Goal: Task Accomplishment & Management: Complete application form

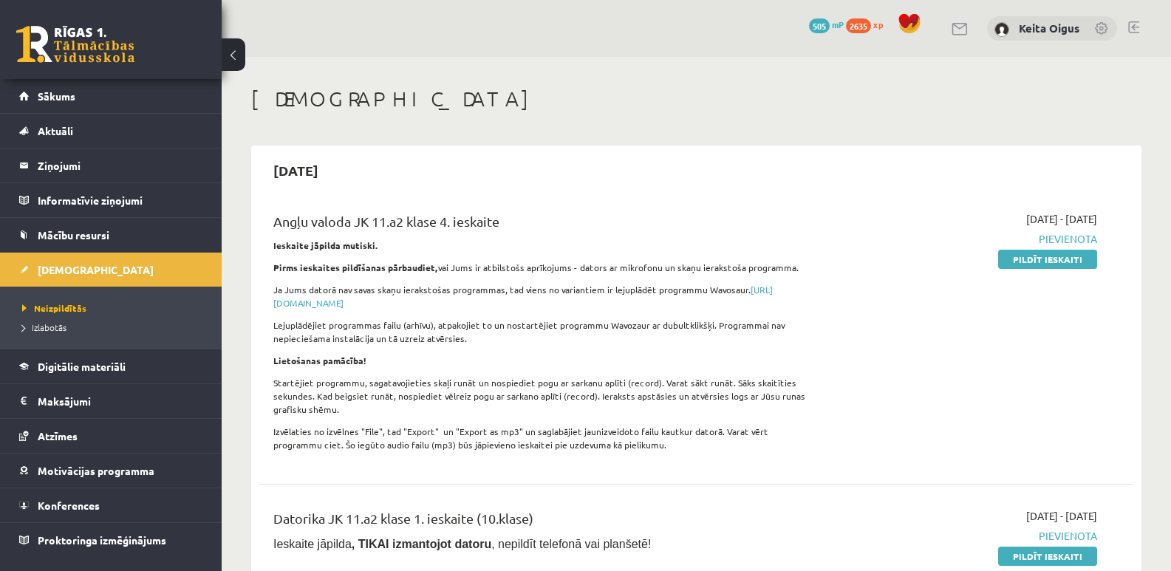
scroll to position [1412, 0]
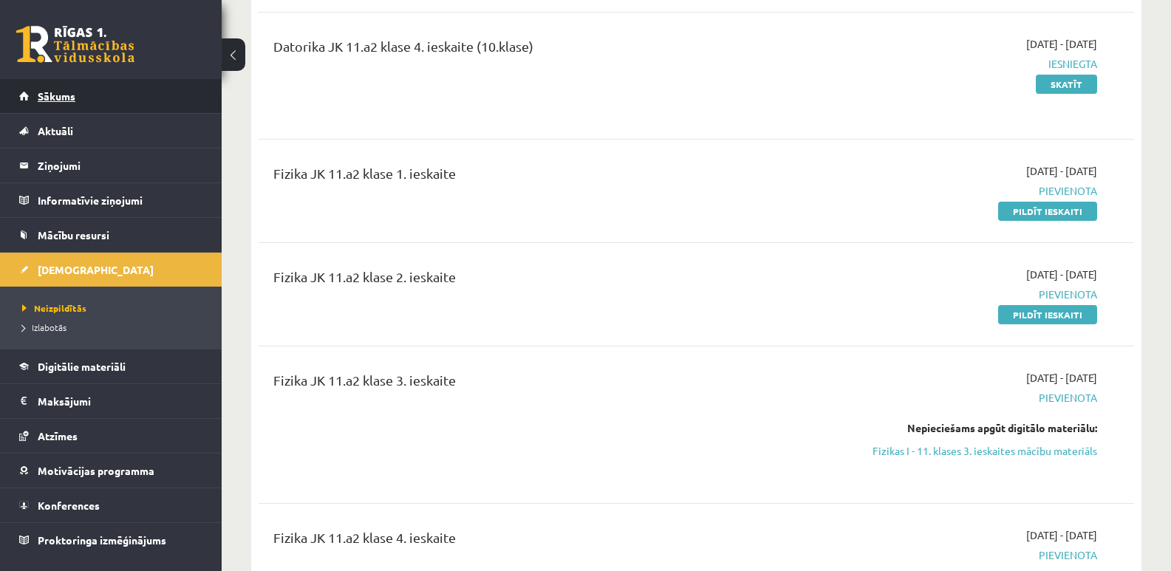
click at [112, 103] on link "Sākums" at bounding box center [111, 96] width 184 height 34
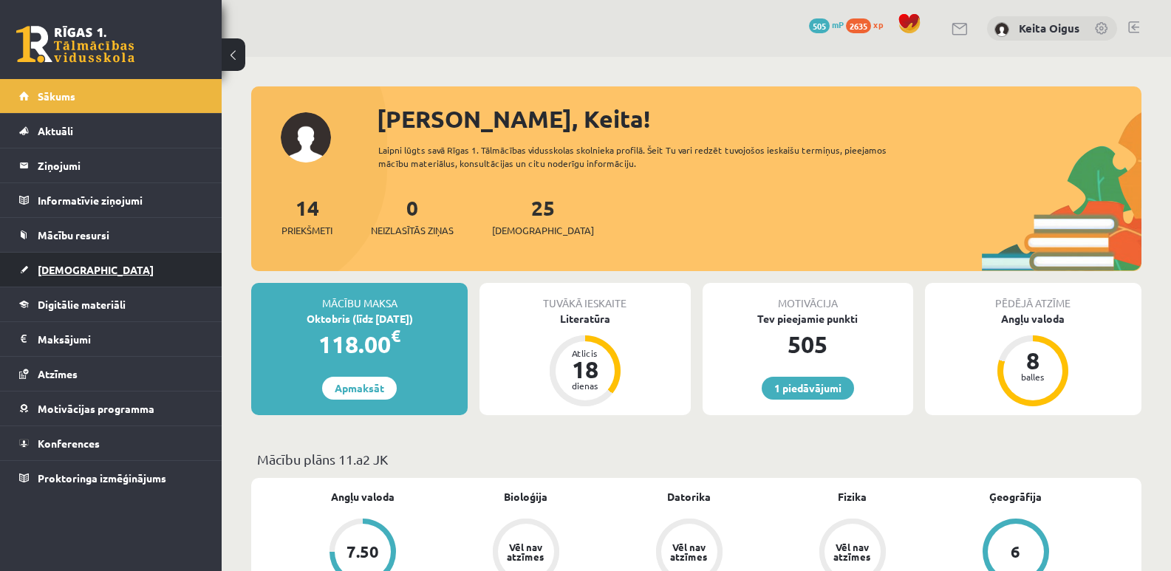
click at [58, 264] on span "[DEMOGRAPHIC_DATA]" at bounding box center [96, 269] width 116 height 13
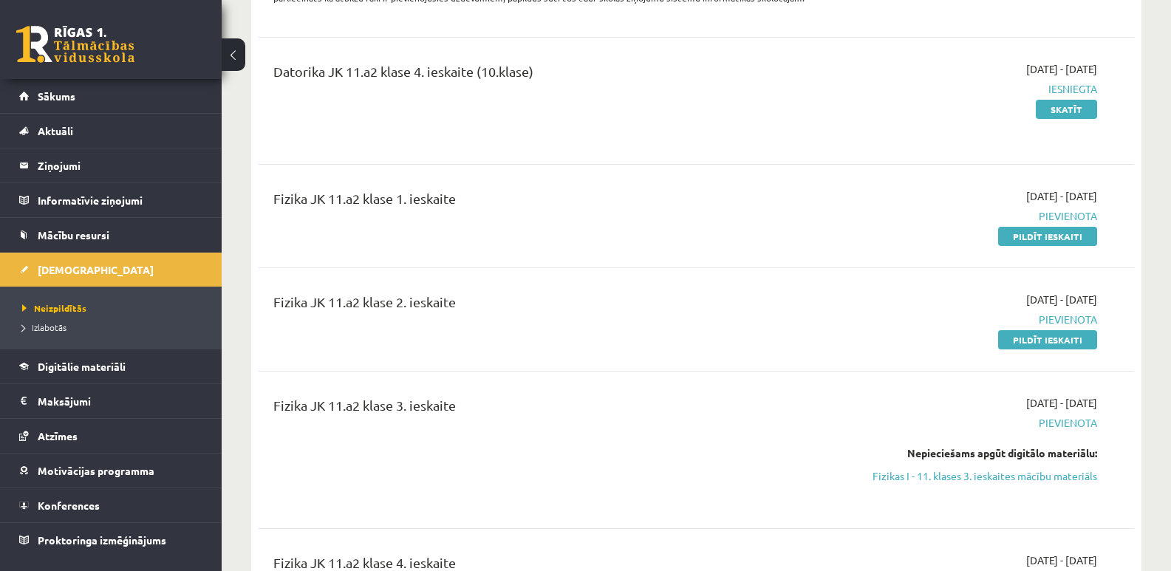
scroll to position [1398, 0]
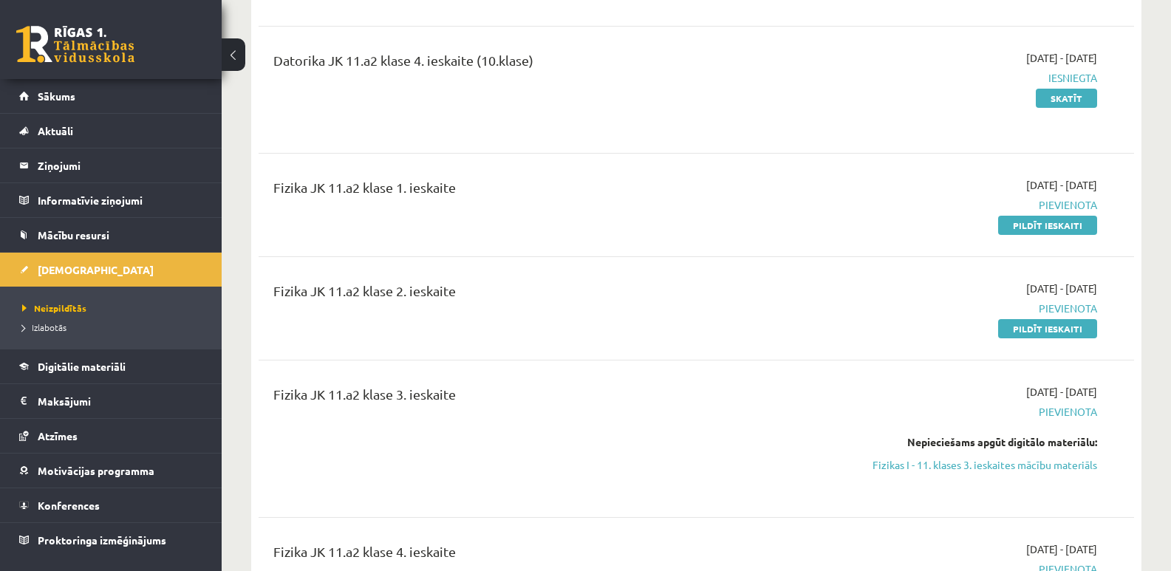
drag, startPoint x: 1088, startPoint y: 214, endPoint x: 651, endPoint y: 76, distance: 458.5
click at [1089, 216] on link "Pildīt ieskaiti" at bounding box center [1047, 225] width 99 height 19
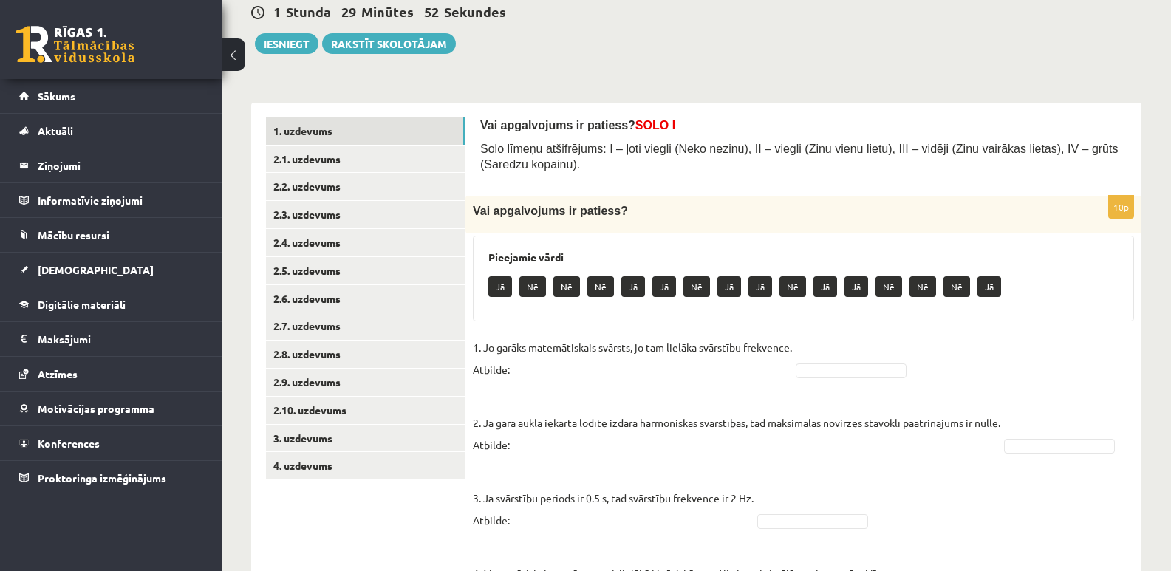
scroll to position [137, 0]
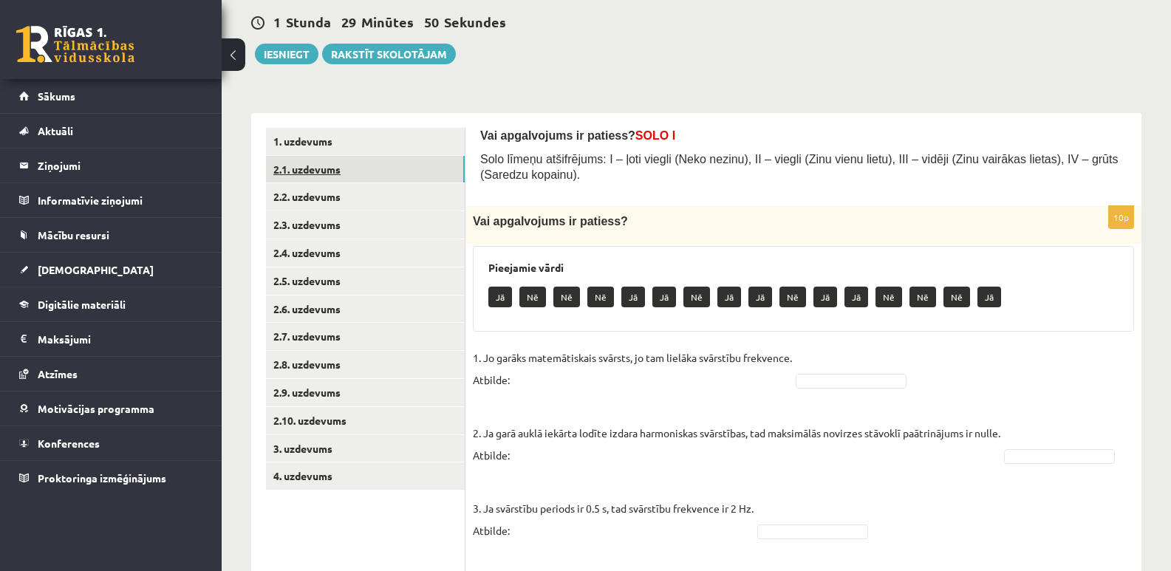
click at [313, 174] on link "2.1. uzdevums" at bounding box center [365, 169] width 199 height 27
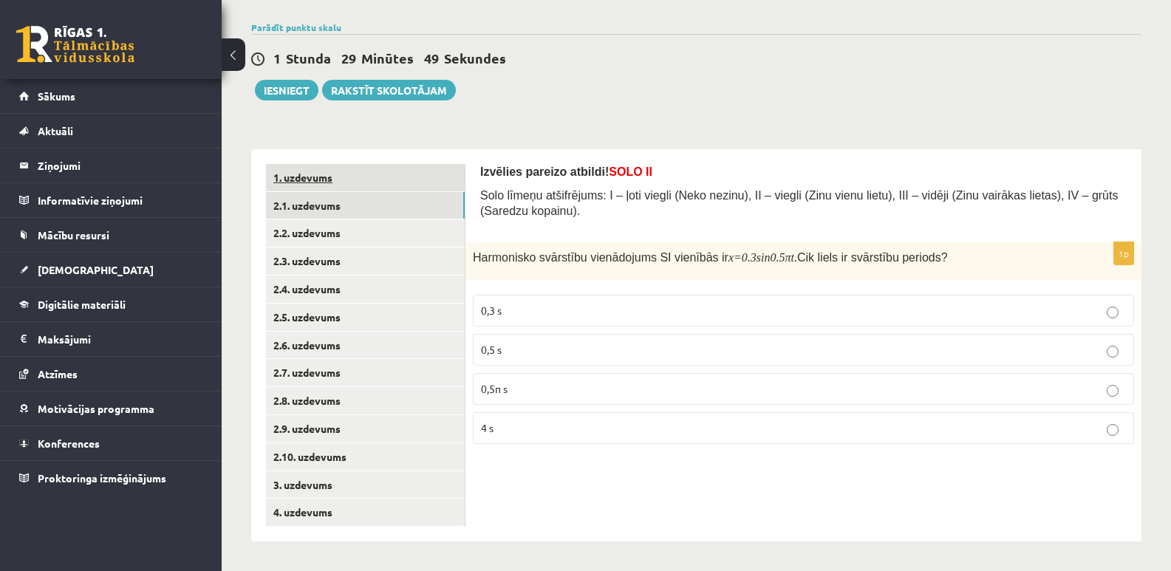
scroll to position [102, 0]
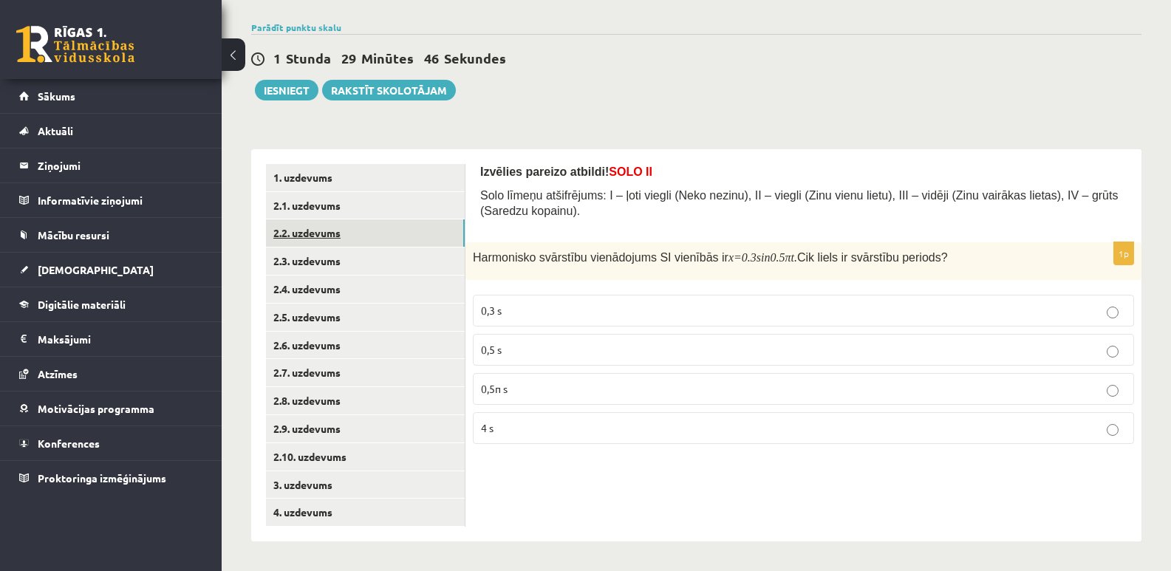
click at [297, 233] on link "2.2. uzdevums" at bounding box center [365, 232] width 199 height 27
click at [296, 234] on link "2.2. uzdevums" at bounding box center [365, 232] width 199 height 27
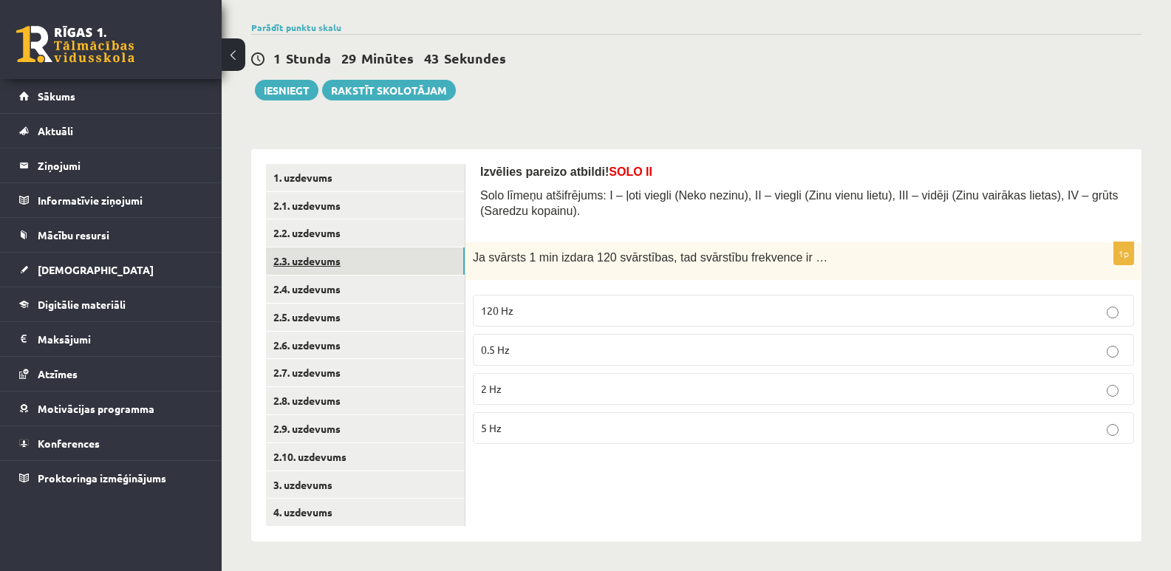
click at [295, 252] on link "2.3. uzdevums" at bounding box center [365, 261] width 199 height 27
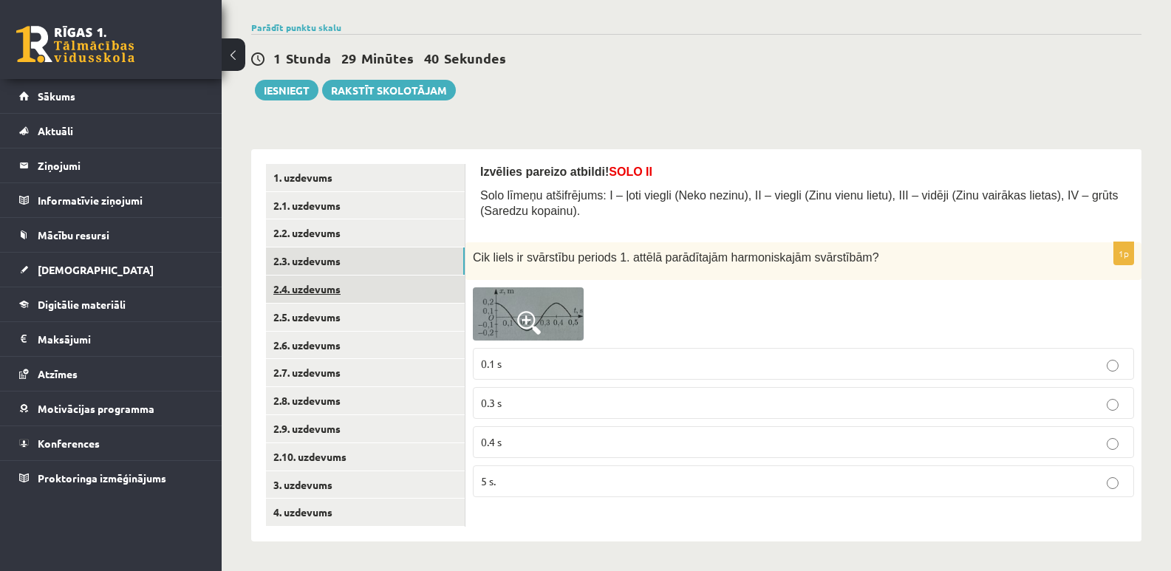
click at [302, 284] on link "2.4. uzdevums" at bounding box center [365, 289] width 199 height 27
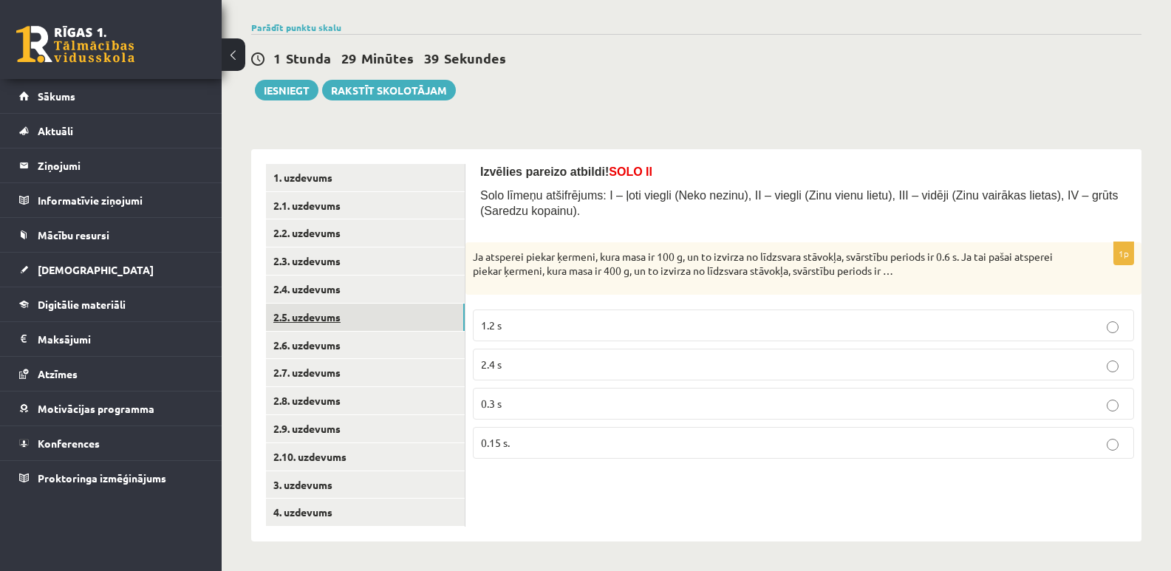
click at [310, 321] on link "2.5. uzdevums" at bounding box center [365, 317] width 199 height 27
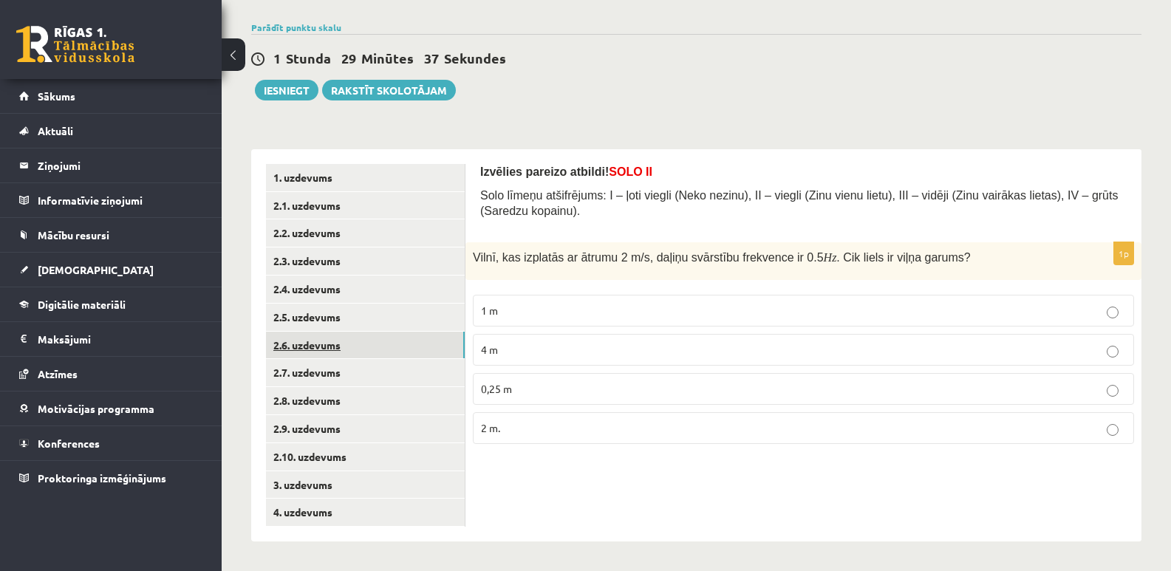
click at [317, 348] on link "2.6. uzdevums" at bounding box center [365, 345] width 199 height 27
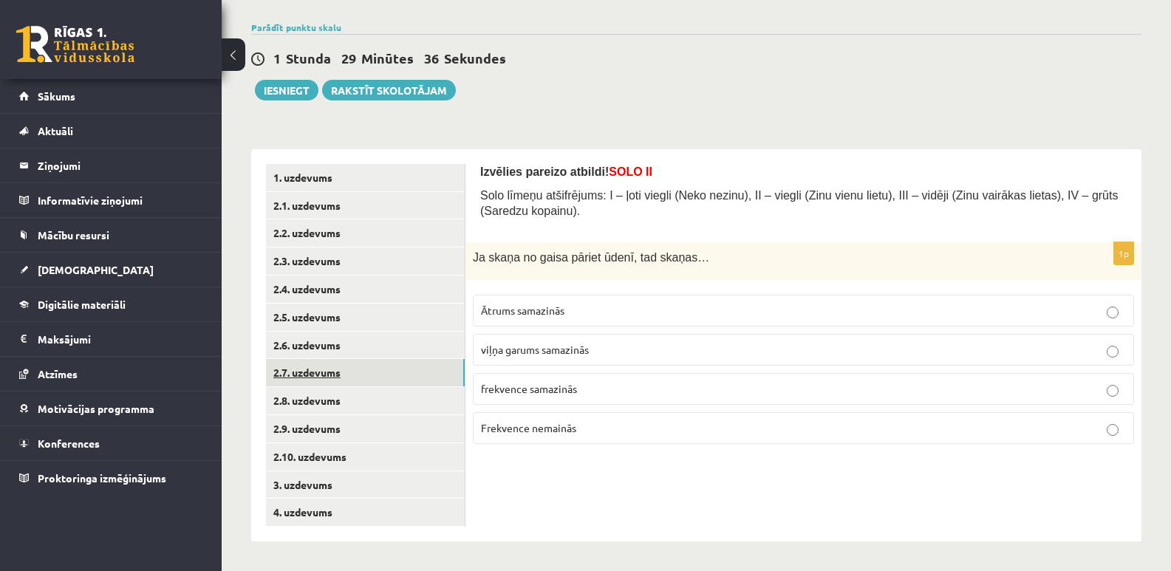
click at [318, 373] on link "2.7. uzdevums" at bounding box center [365, 372] width 199 height 27
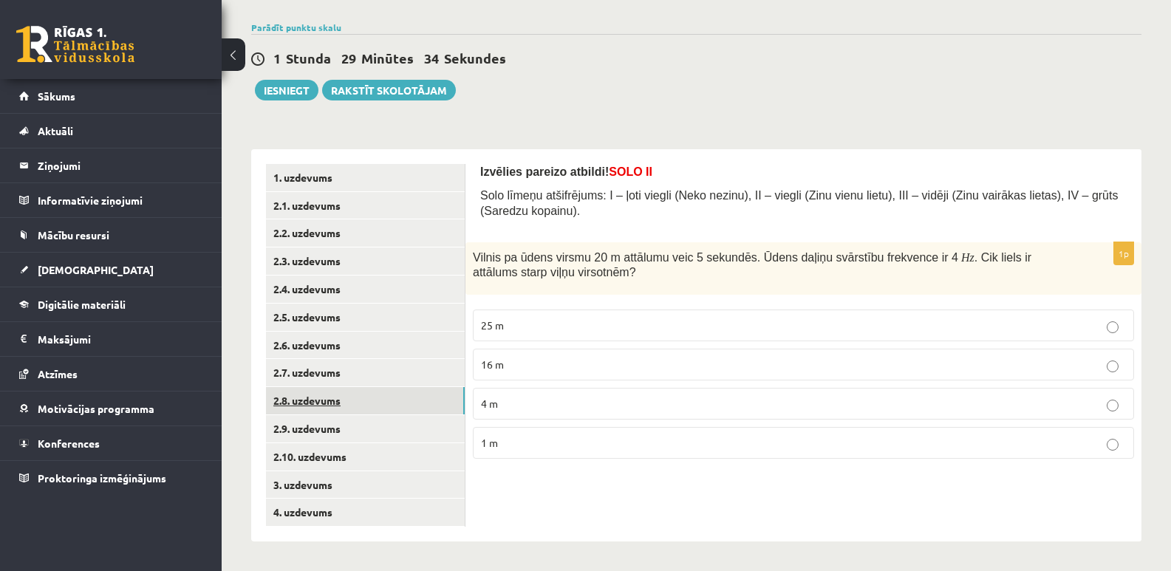
click at [322, 402] on link "2.8. uzdevums" at bounding box center [365, 400] width 199 height 27
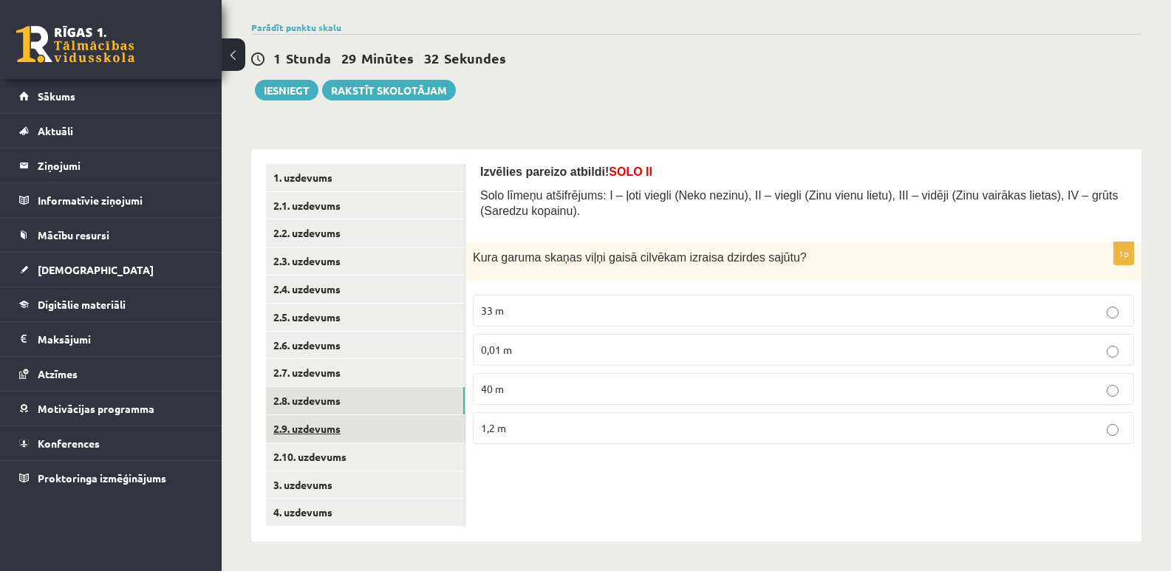
click at [323, 419] on link "2.9. uzdevums" at bounding box center [365, 428] width 199 height 27
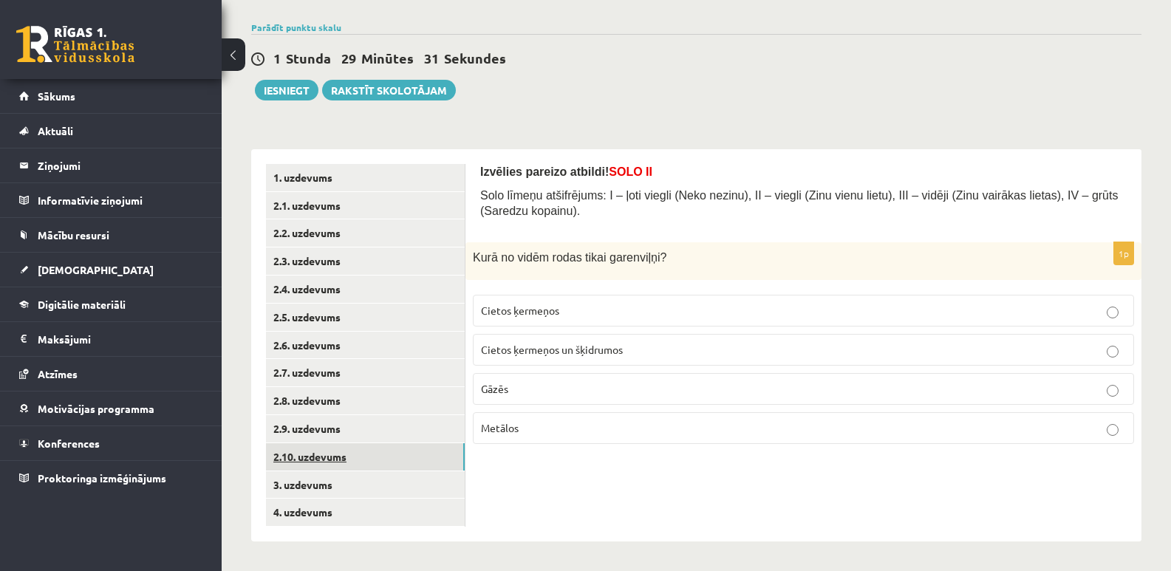
click at [331, 451] on link "2.10. uzdevums" at bounding box center [365, 456] width 199 height 27
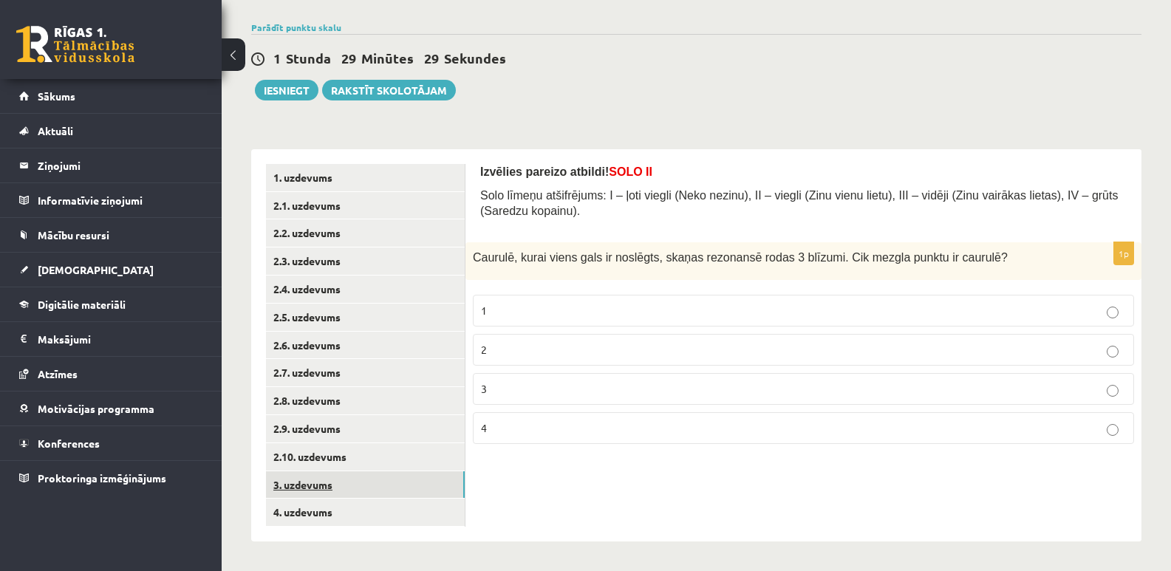
click at [333, 491] on link "3. uzdevums" at bounding box center [365, 484] width 199 height 27
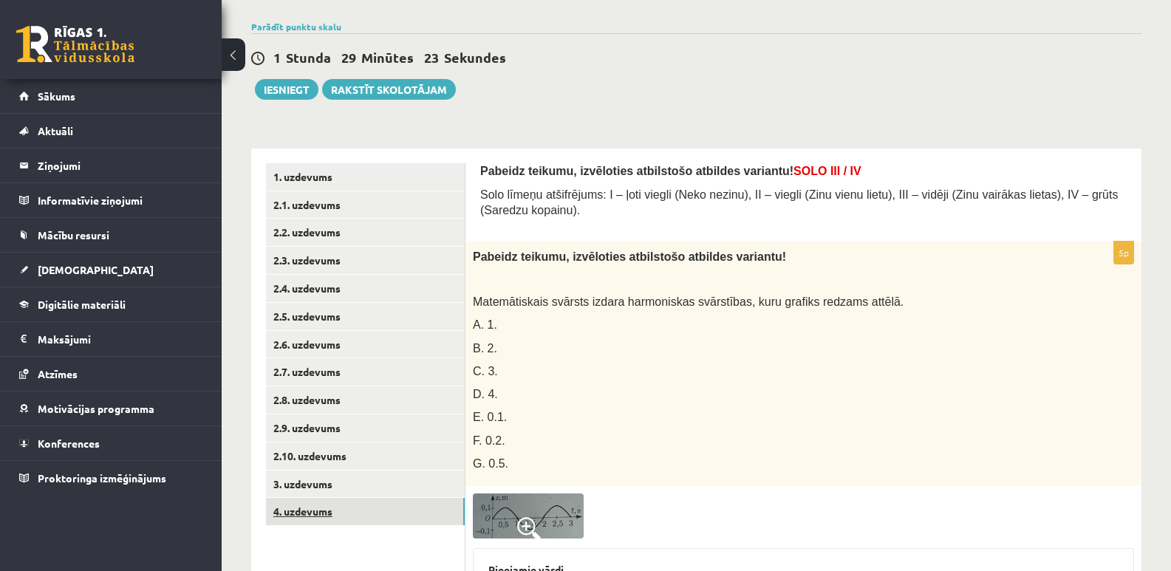
click at [338, 506] on link "4. uzdevums" at bounding box center [365, 511] width 199 height 27
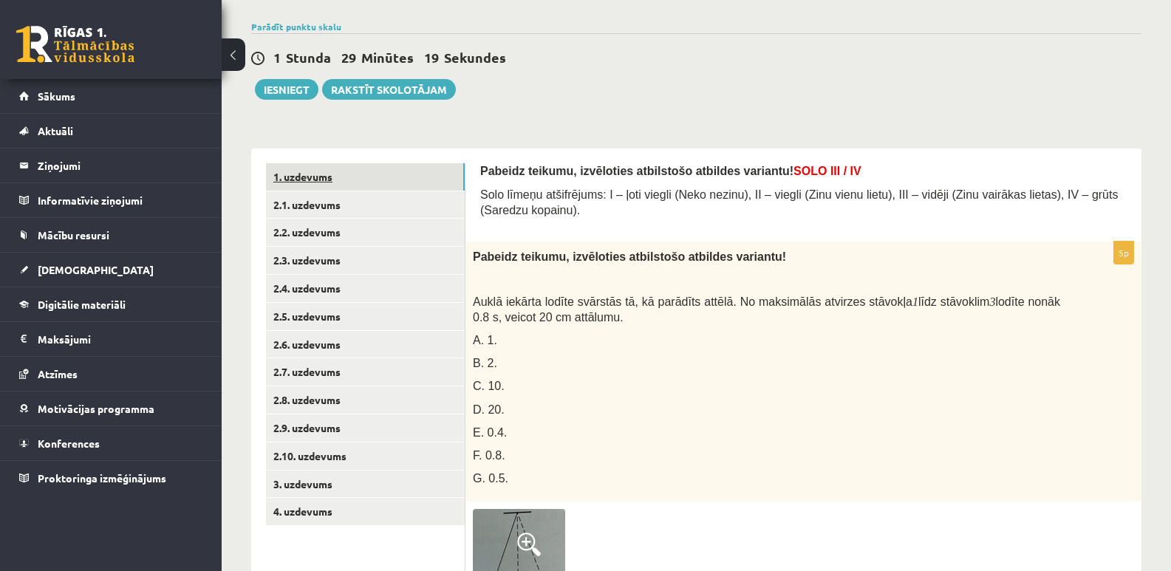
click at [449, 182] on link "1. uzdevums" at bounding box center [365, 176] width 199 height 27
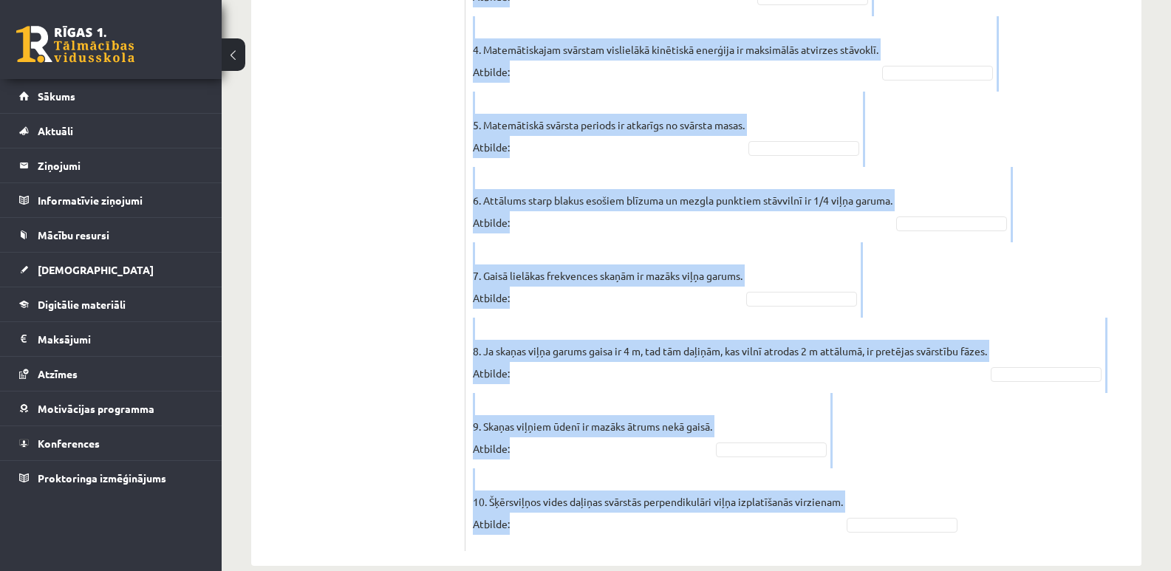
scroll to position [697, 0]
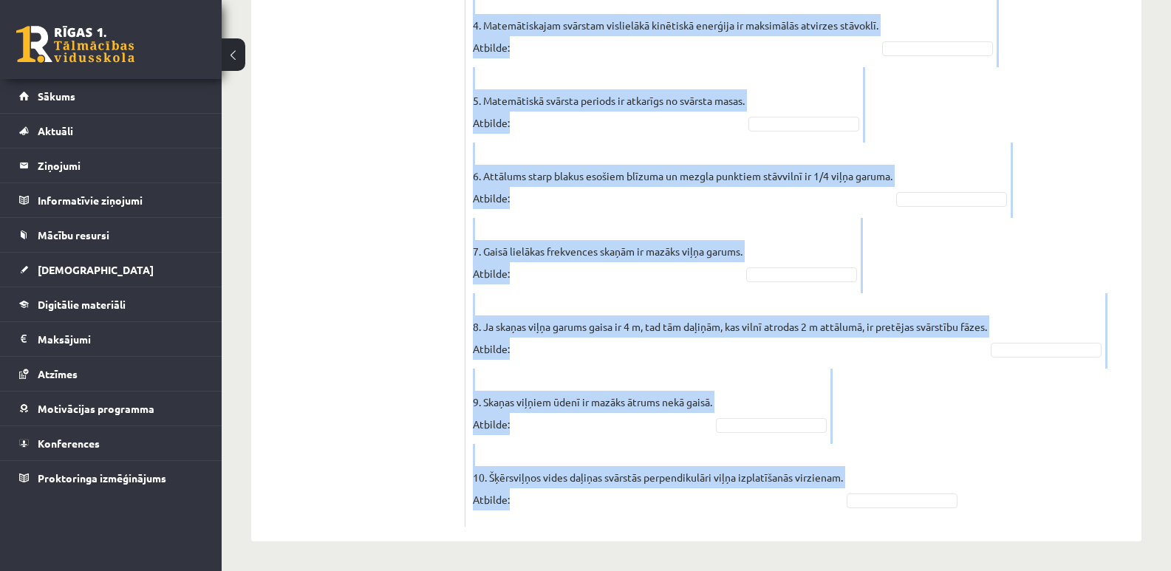
drag, startPoint x: 470, startPoint y: 143, endPoint x: 880, endPoint y: 479, distance: 530.2
click at [879, 478] on div "10p Vai apgalvojums ir patiess? Pieejamie vārdi Jā Nē Jā Jā Jā Nē Jā Nē Nē Nē N…" at bounding box center [803, 87] width 676 height 879
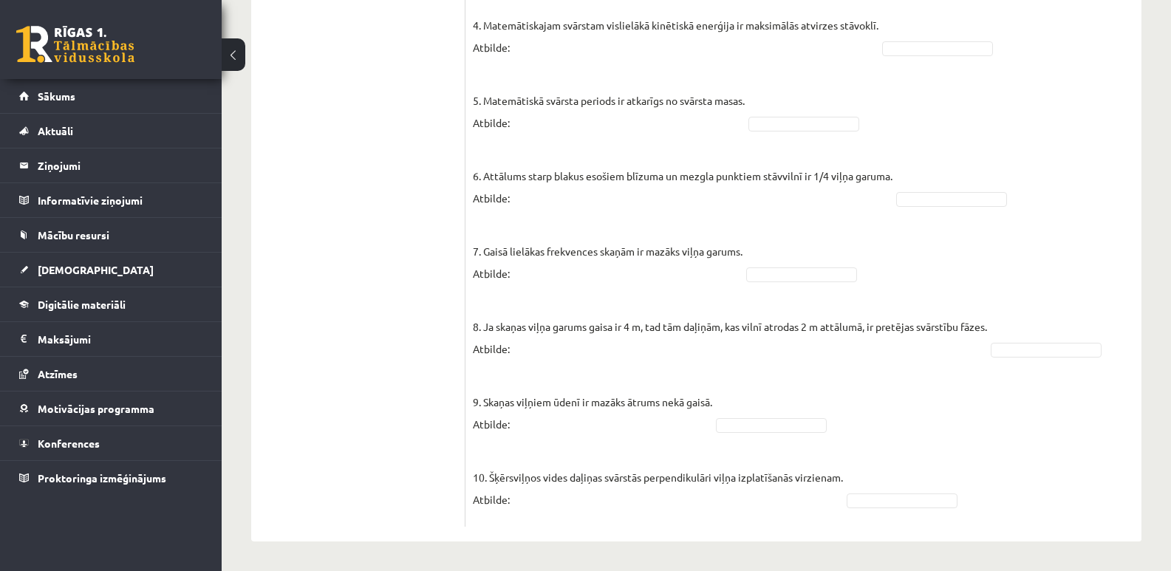
drag, startPoint x: 880, startPoint y: 482, endPoint x: 486, endPoint y: 461, distance: 394.4
drag, startPoint x: 486, startPoint y: 461, endPoint x: 556, endPoint y: 473, distance: 70.4
click at [551, 470] on p "10. Šķērsviļņos vides daļiņas svārstās perpendikulāri viļņa izplatīšanās virzie…" at bounding box center [658, 477] width 370 height 66
click at [544, 494] on p "10. Šķērsviļņos vides daļiņas svārstās perpendikulāri viļņa izplatīšanās virzie…" at bounding box center [658, 477] width 370 height 66
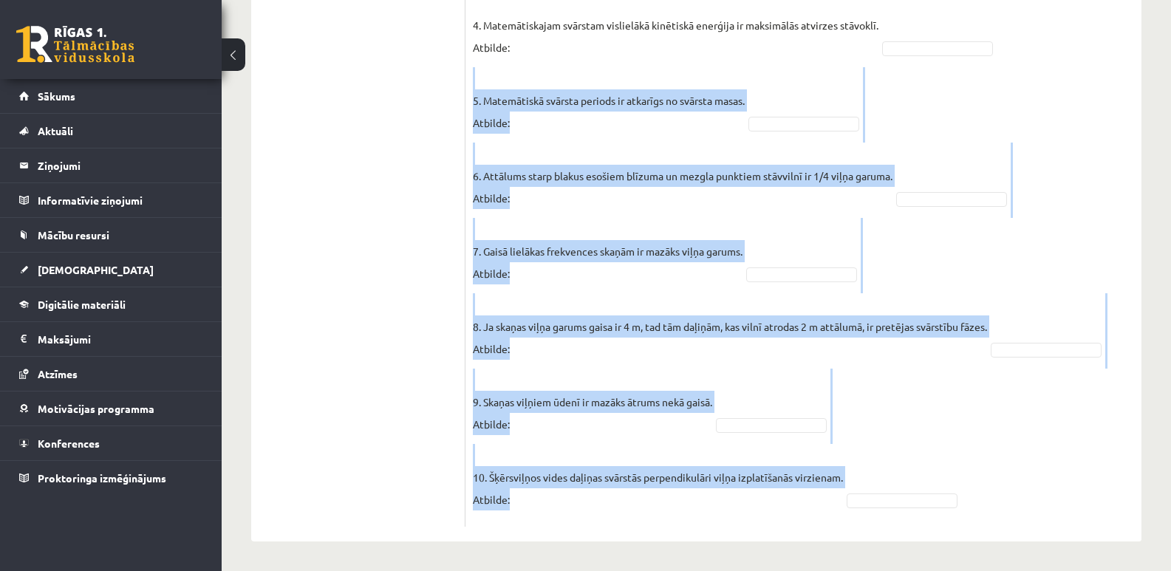
drag, startPoint x: 550, startPoint y: 504, endPoint x: 516, endPoint y: 70, distance: 435.0
click at [516, 70] on fieldset "1. Jo garāks matemātiskais svārsts, jo tam lielāka svārstību frekvence. Atbilde…" at bounding box center [803, 153] width 661 height 731
click at [513, 108] on p "5. Matemātiskā svārsta periods ir atkarīgs no svārsta masas. Atbilde:" at bounding box center [609, 100] width 272 height 66
drag, startPoint x: 513, startPoint y: 498, endPoint x: 496, endPoint y: 18, distance: 480.5
click at [496, 18] on fieldset "1. Jo garāks matemātiskais svārsts, jo tam lielāka svārstību frekvence. Atbilde…" at bounding box center [803, 153] width 661 height 731
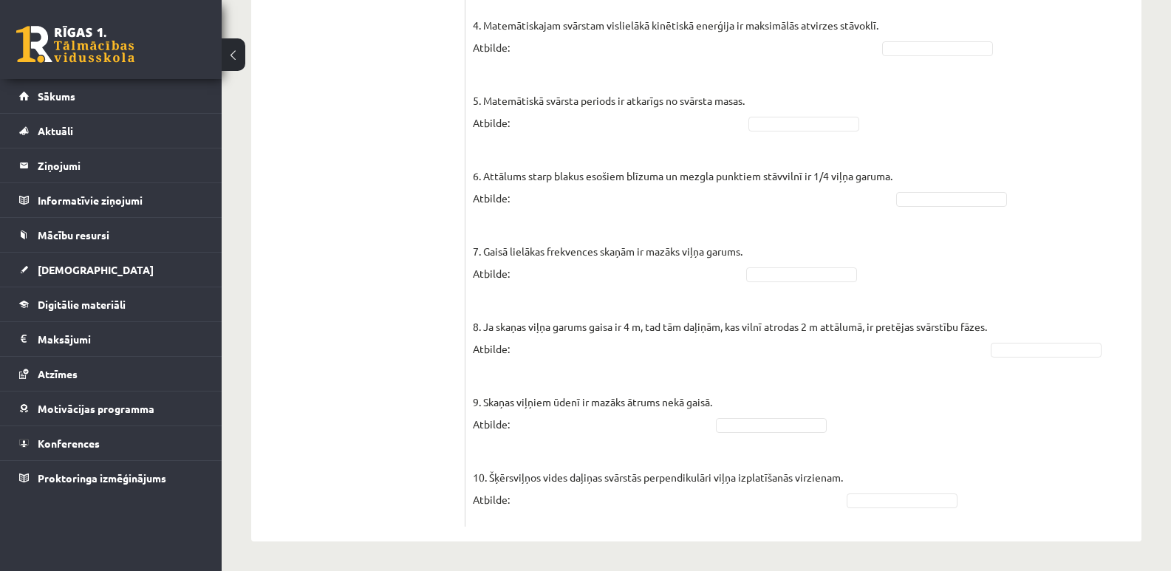
click at [584, 511] on fieldset "1. Jo garāks matemātiskais svārsts, jo tam lielāka svārstību frekvence. Atbilde…" at bounding box center [803, 153] width 661 height 731
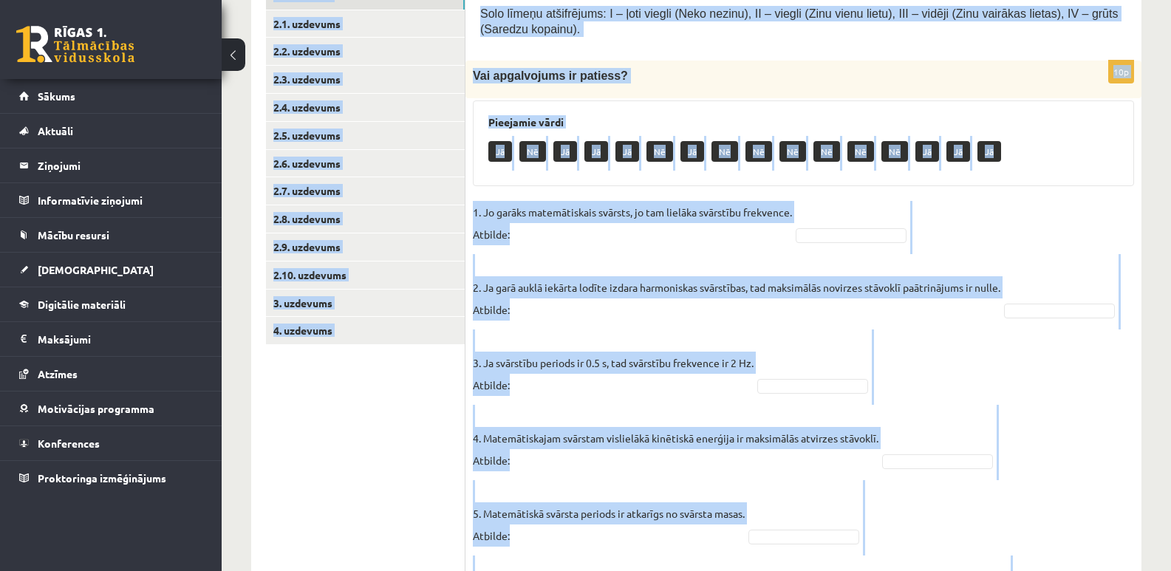
scroll to position [0, 0]
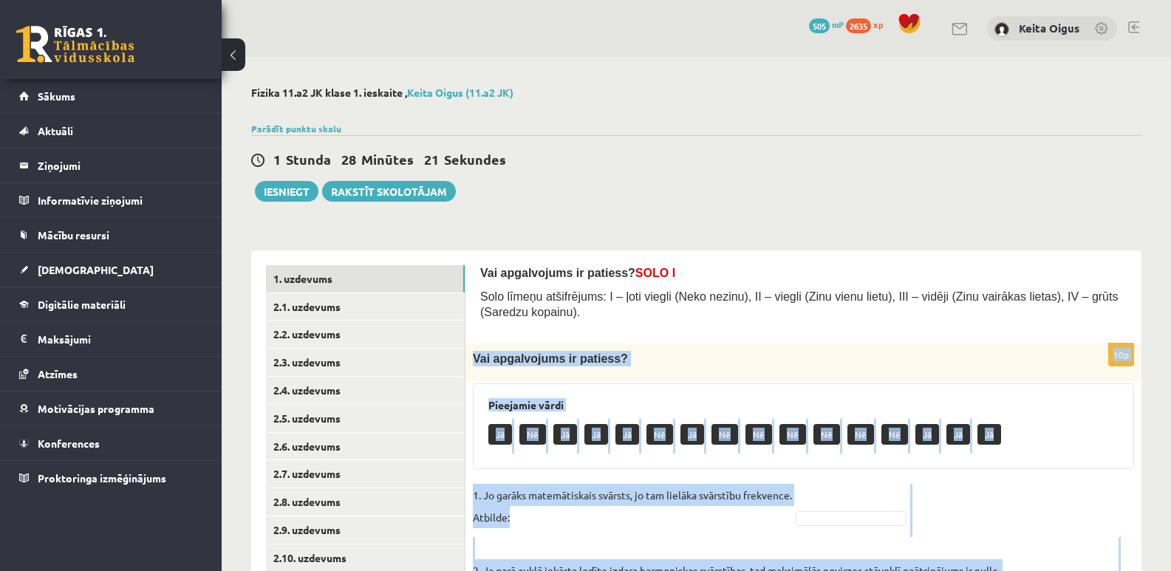
drag, startPoint x: 581, startPoint y: 502, endPoint x: 543, endPoint y: 316, distance: 190.1
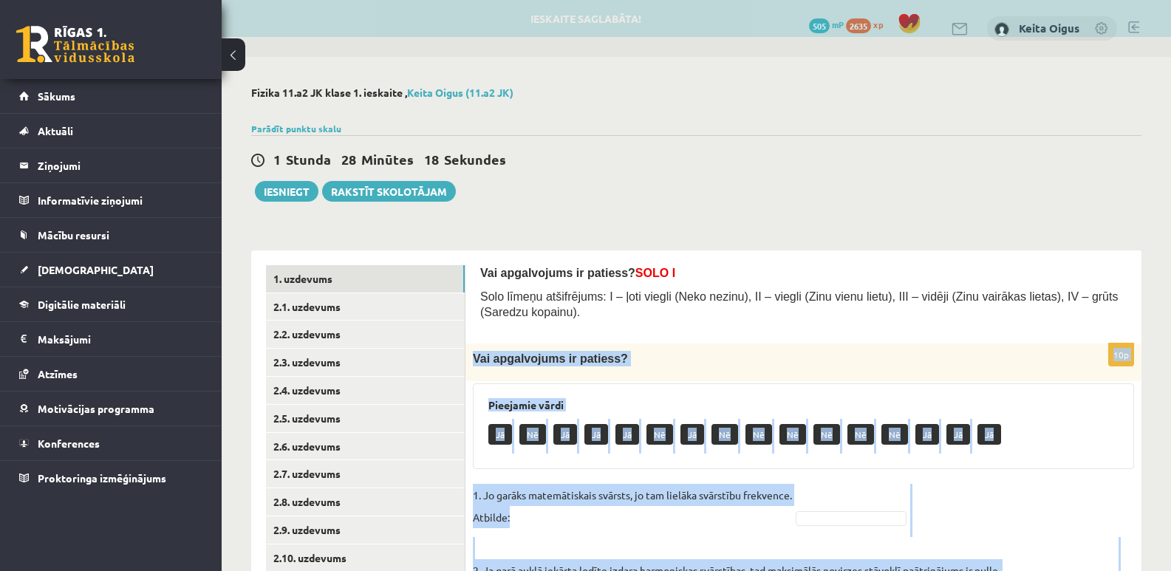
copy form "Solo līmeņu atšifrējums: I – ļoti viegli (Neko nezinu), II – viegli (Zinu vienu…"
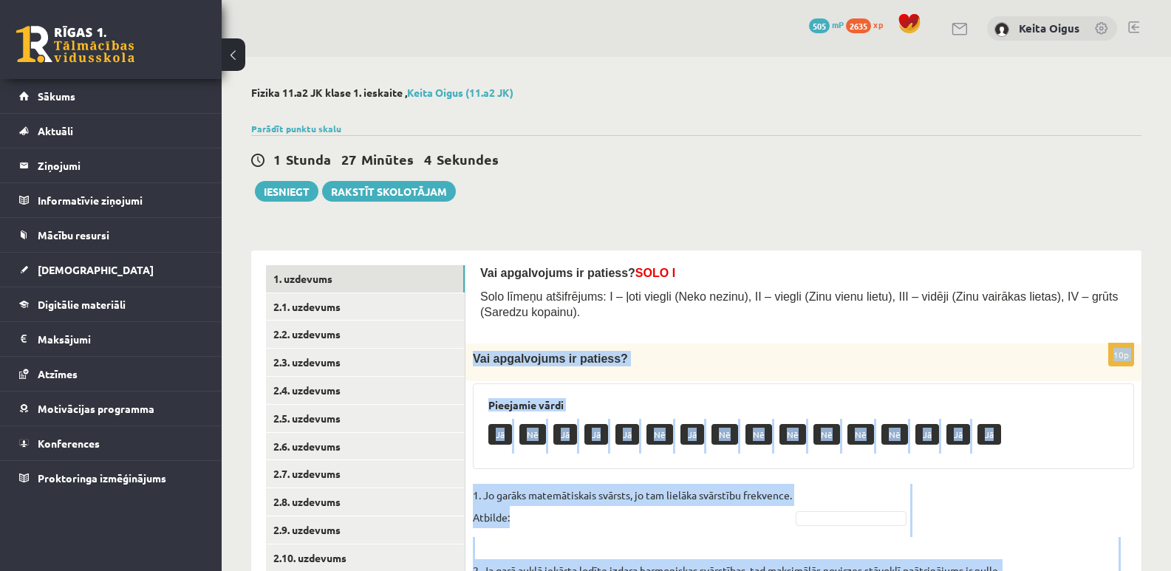
click at [1015, 409] on h3 "Pieejamie vārdi" at bounding box center [803, 405] width 630 height 13
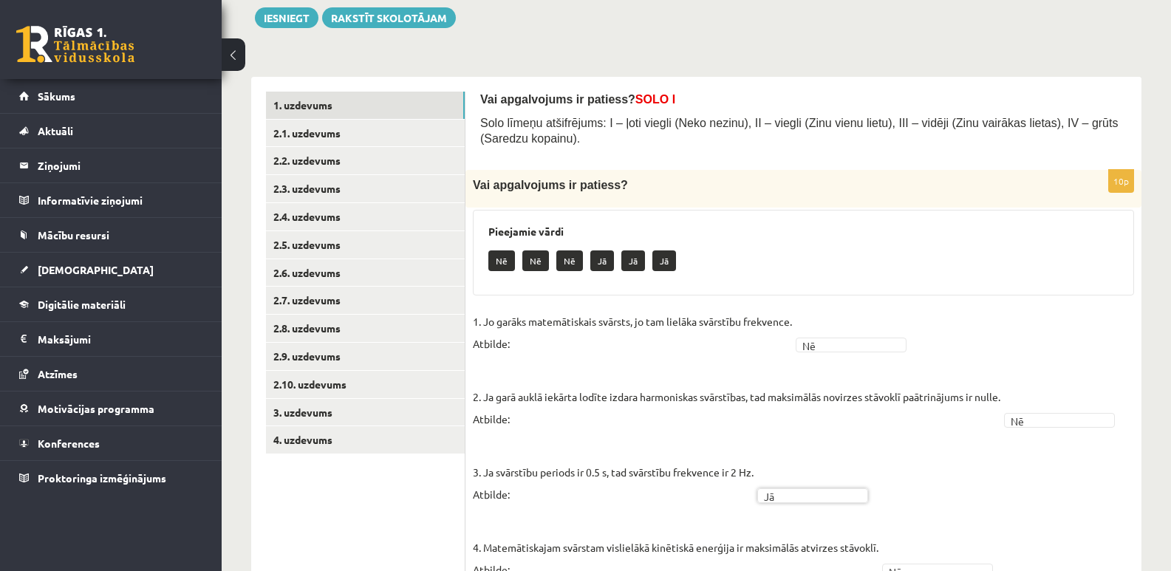
scroll to position [172, 0]
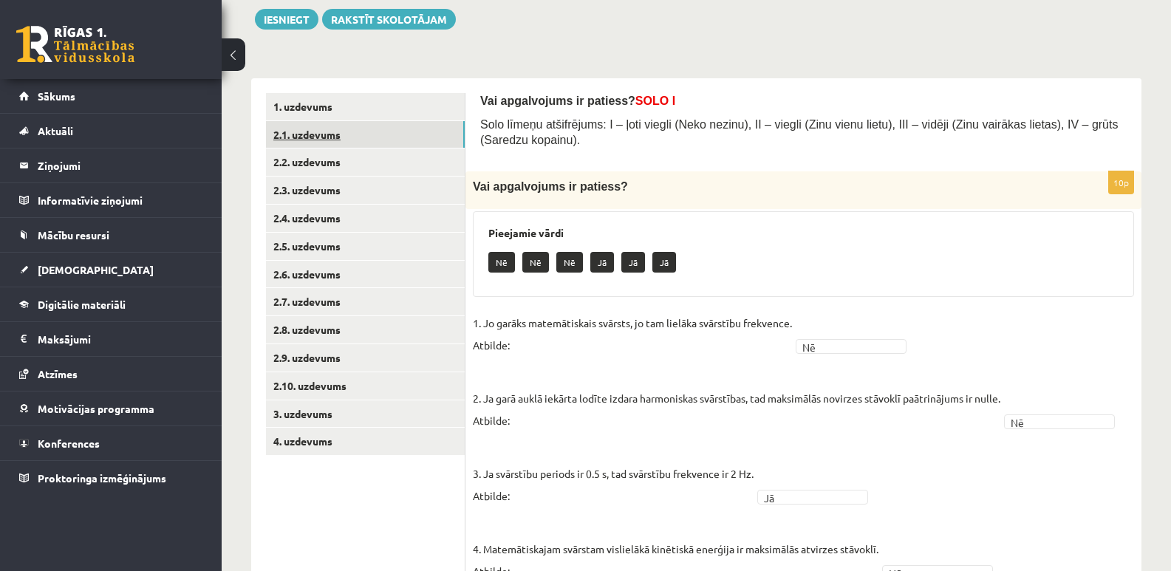
click at [358, 129] on link "2.1. uzdevums" at bounding box center [365, 134] width 199 height 27
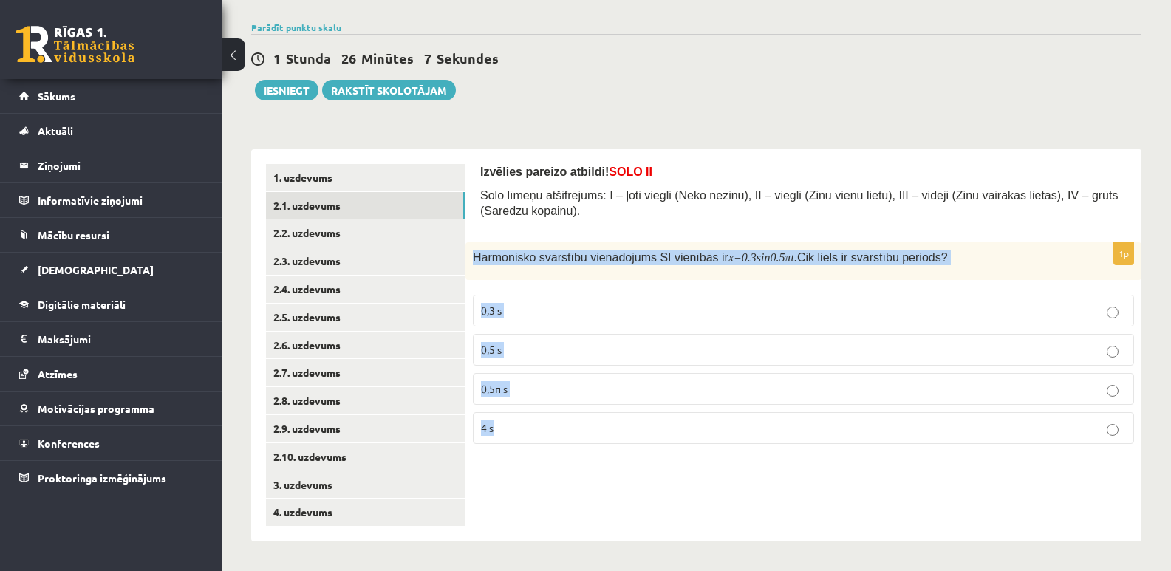
drag, startPoint x: 476, startPoint y: 248, endPoint x: 585, endPoint y: 438, distance: 219.1
click at [590, 438] on div "1p Harmonisko svārstību vienādojums SI vienībās ir x =0.3 sin 0.5 πt . Cik liel…" at bounding box center [803, 349] width 676 height 214
copy div "Harmonisko svārstību vienādojums SI vienībās ir x =0.3 sin 0.5 πt . Cik liels i…"
click at [622, 227] on form "Izvēlies pareizo atbildi! SOLO II Solo līmeņu atšifrējums: I – ļoti viegli (Nek…" at bounding box center [803, 310] width 646 height 292
click at [624, 242] on div "Harmonisko svārstību vienādojums SI vienībās ir x =0.3 sin 0.5 πt . Cik liels i…" at bounding box center [803, 261] width 676 height 38
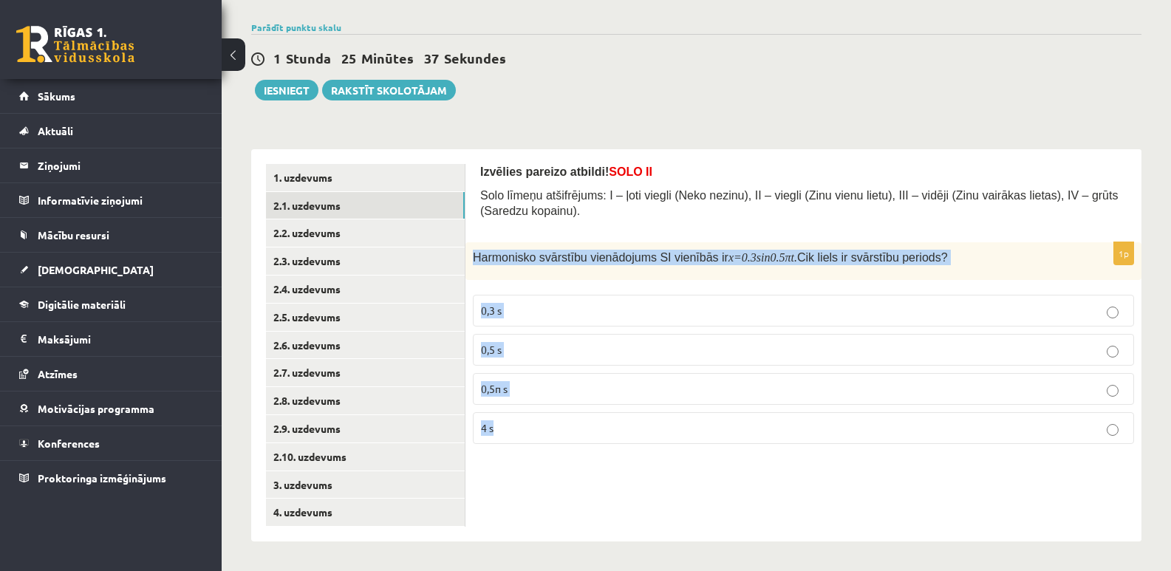
click at [643, 437] on label "4 s" at bounding box center [803, 428] width 661 height 32
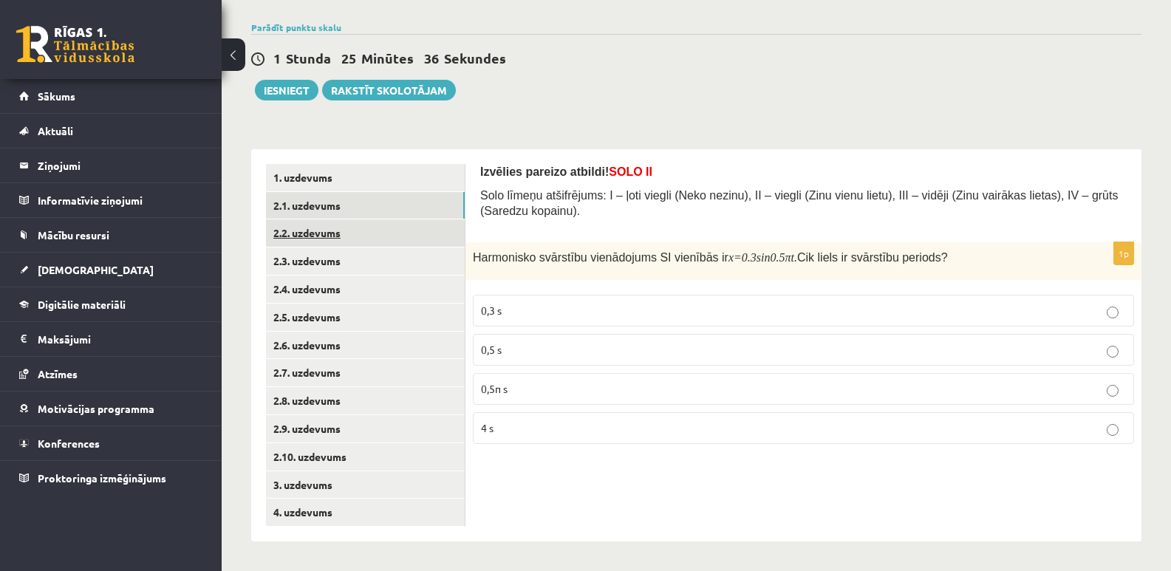
click at [394, 226] on link "2.2. uzdevums" at bounding box center [365, 232] width 199 height 27
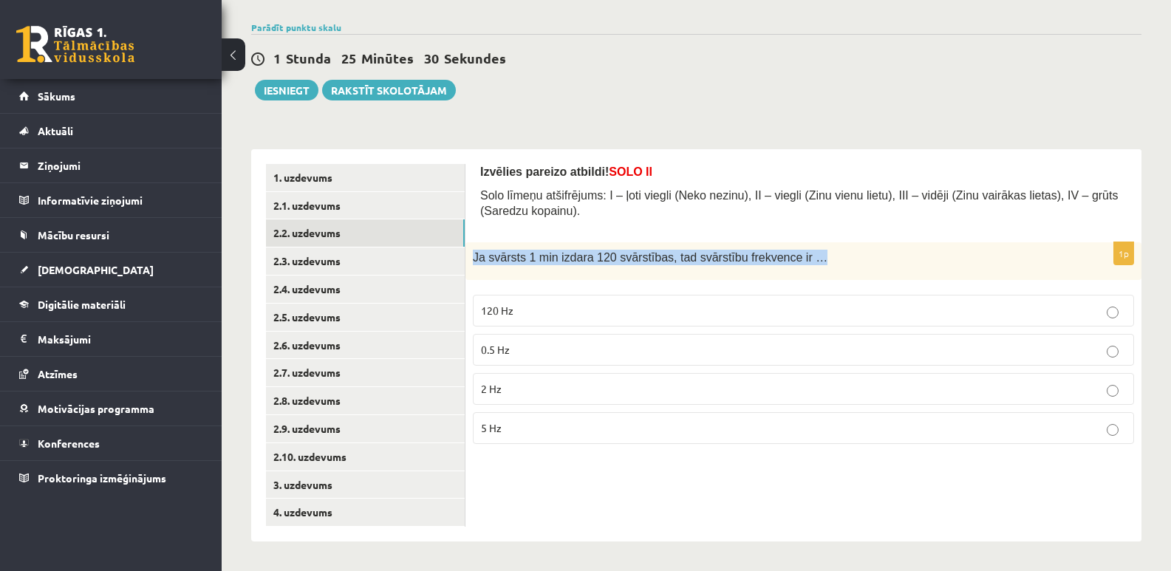
drag, startPoint x: 468, startPoint y: 253, endPoint x: 796, endPoint y: 254, distance: 328.0
click at [796, 254] on div "Ja svārsts 1 min izdara 120 svārstības, tad svārstību frekvence ir …" at bounding box center [803, 261] width 676 height 38
click at [798, 276] on div "Ja svārsts 1 min izdara 120 svārstības, tad svārstību frekvence ir …" at bounding box center [803, 261] width 676 height 38
drag, startPoint x: 796, startPoint y: 264, endPoint x: 471, endPoint y: 262, distance: 325.1
click at [471, 262] on div "Ja svārsts 1 min izdara 120 svārstības, tad svārstību frekvence ir …" at bounding box center [803, 261] width 676 height 38
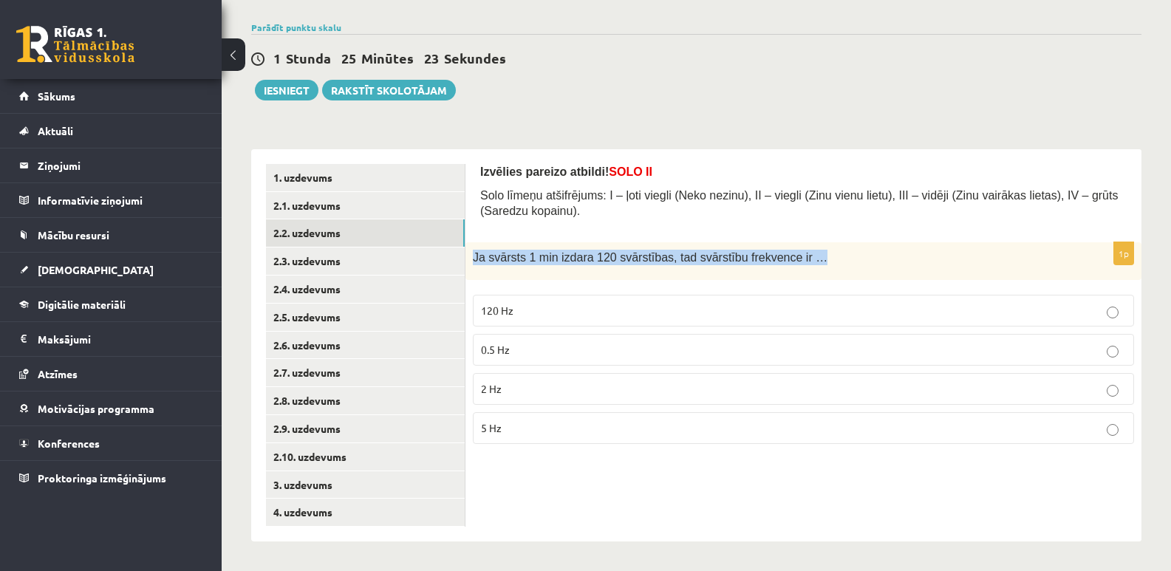
copy span "Ja svārsts 1 min izdara 120 svārstības, tad svārstību frekvence ir …"
click at [557, 394] on p "2 Hz" at bounding box center [803, 389] width 645 height 16
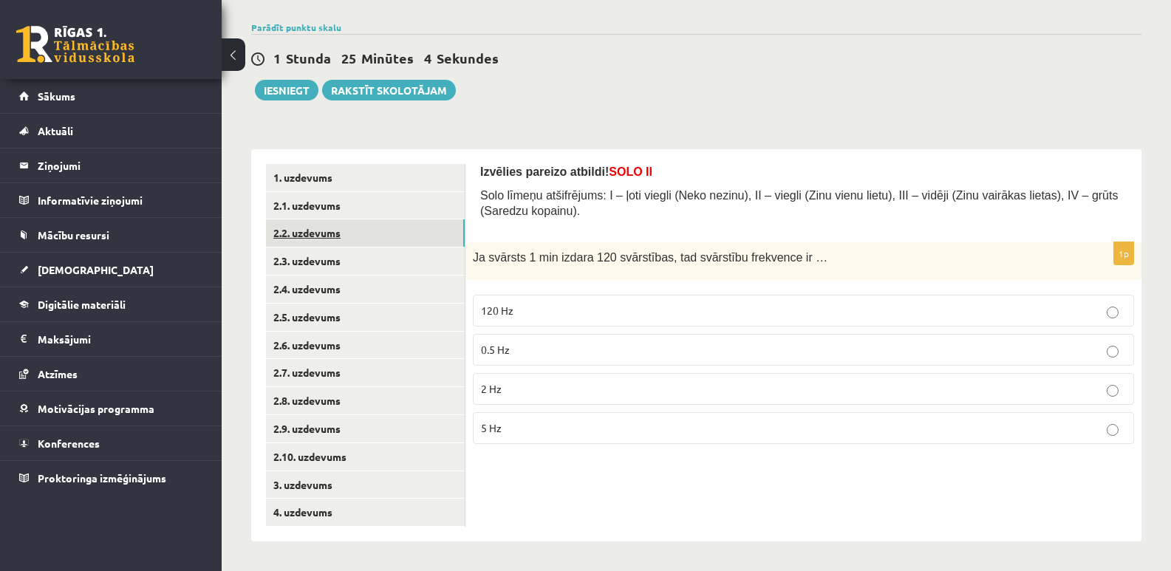
click at [347, 226] on link "2.2. uzdevums" at bounding box center [365, 232] width 199 height 27
click at [301, 259] on link "2.3. uzdevums" at bounding box center [365, 261] width 199 height 27
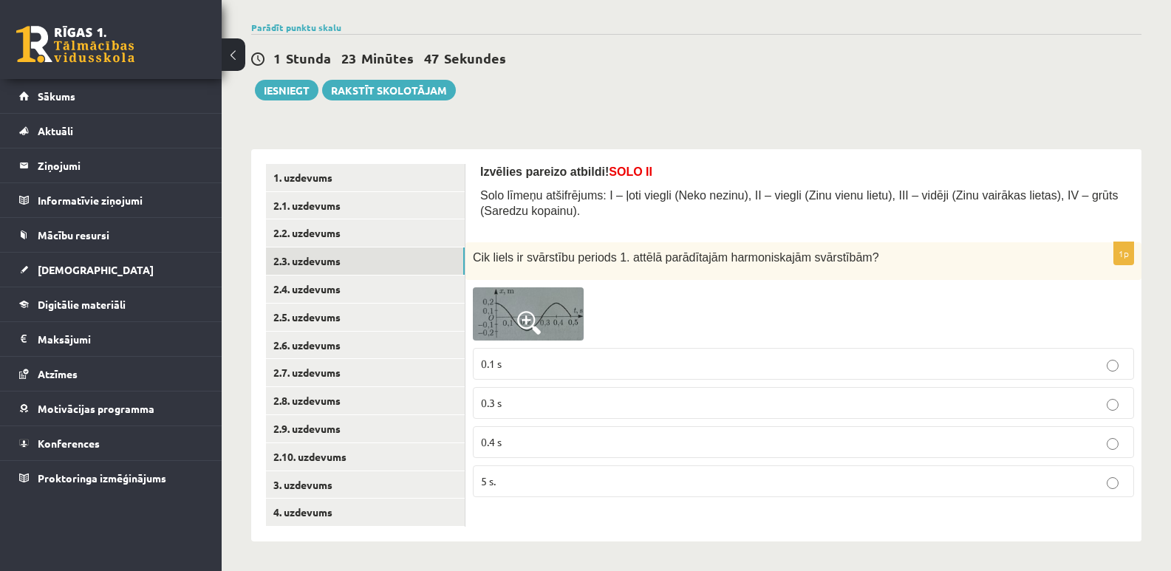
click at [533, 325] on span at bounding box center [529, 323] width 24 height 24
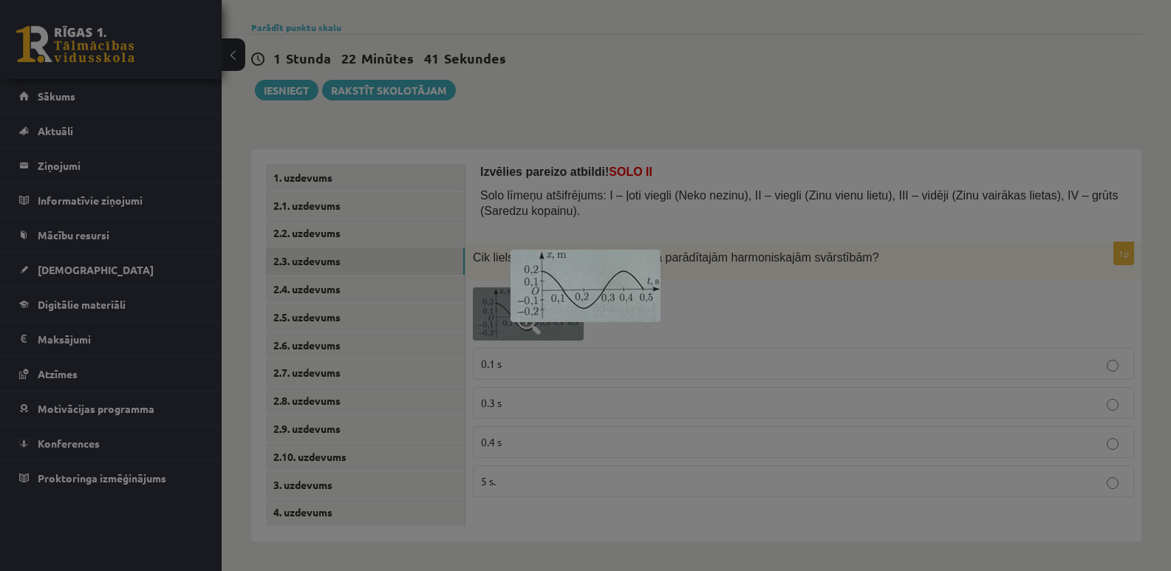
click at [795, 93] on div at bounding box center [585, 285] width 1171 height 571
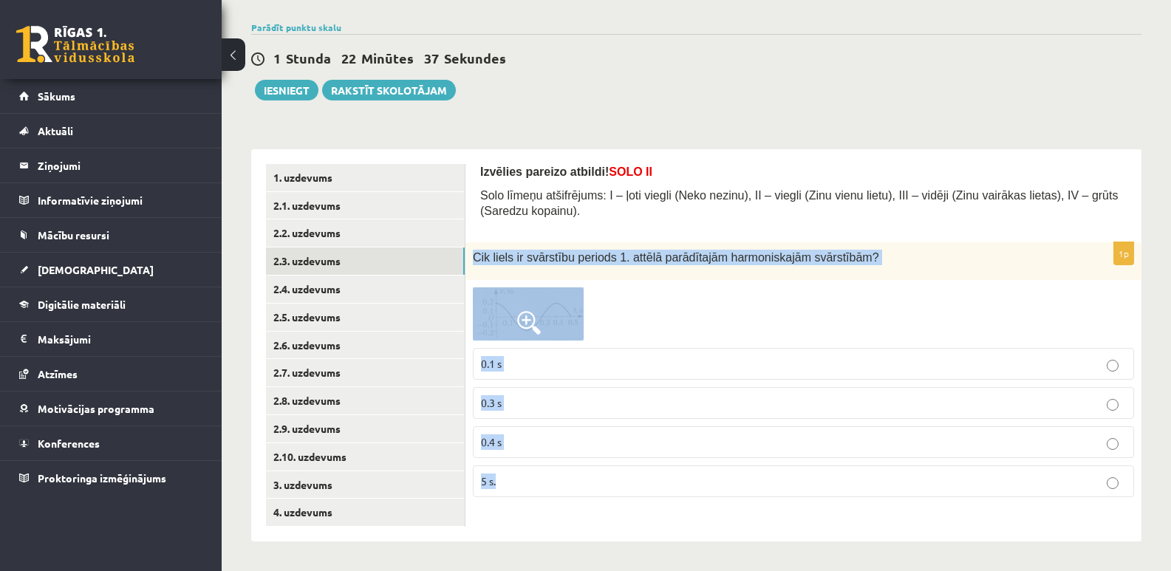
drag, startPoint x: 468, startPoint y: 253, endPoint x: 610, endPoint y: 503, distance: 287.2
click at [611, 503] on div "1p Cik liels ir svārstību periods 1. attēlā parādītajām harmoniskajām svārstībā…" at bounding box center [803, 375] width 676 height 267
copy div "Cik liels ir svārstību periods 1. attēlā parādītajām harmoniskajām svārstībām? …"
click at [561, 334] on img at bounding box center [528, 313] width 111 height 53
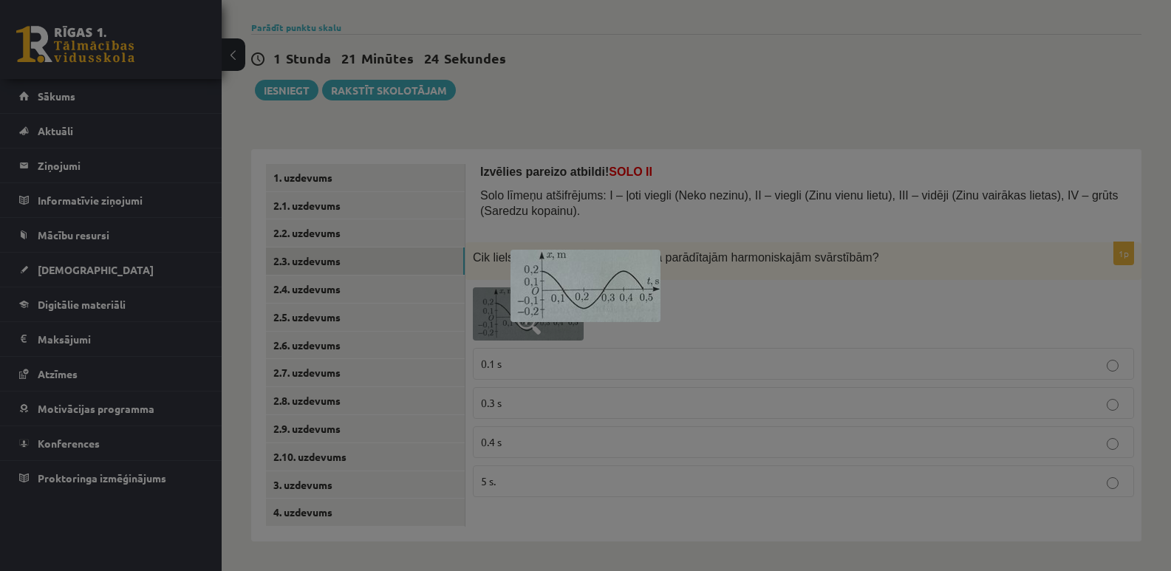
click at [771, 257] on div at bounding box center [585, 285] width 1171 height 571
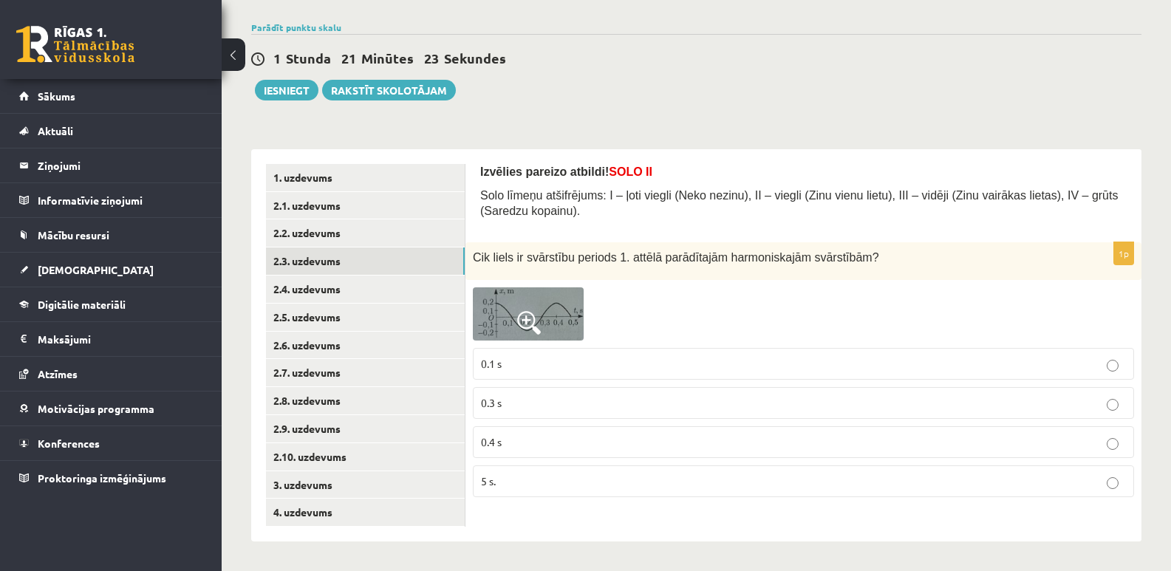
click at [593, 437] on p "0.4 s" at bounding box center [803, 442] width 645 height 16
click at [401, 293] on link "2.4. uzdevums" at bounding box center [365, 289] width 199 height 27
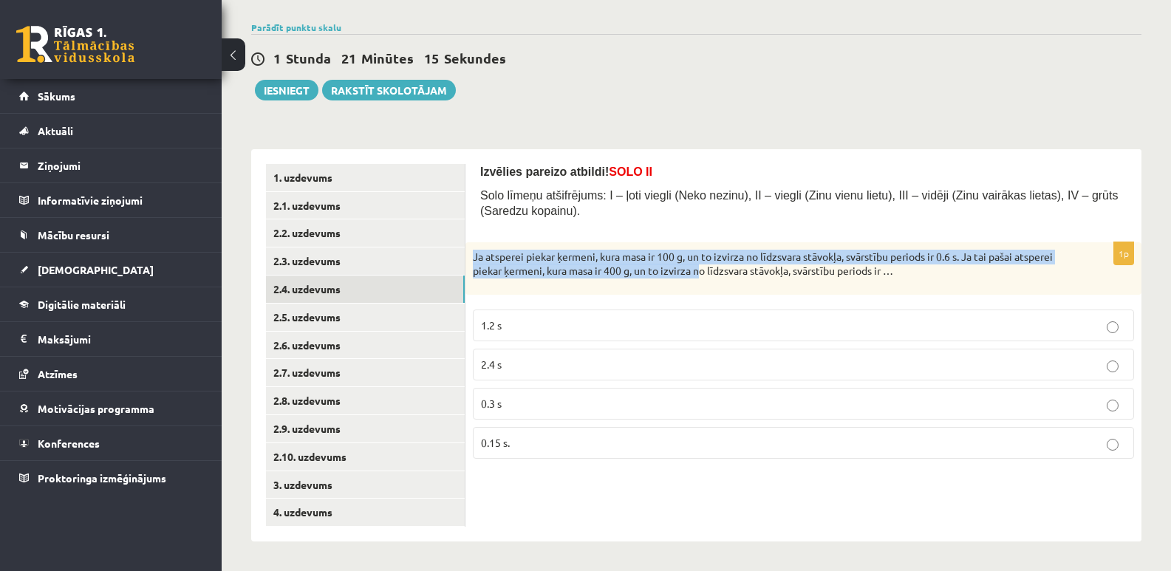
drag, startPoint x: 474, startPoint y: 255, endPoint x: 744, endPoint y: 289, distance: 271.8
click at [744, 289] on div "Ja atsperei piekar ķermeni, kura masa ir 100 g, un to izvirza no līdzsvara stāv…" at bounding box center [803, 268] width 676 height 52
drag, startPoint x: 765, startPoint y: 272, endPoint x: 940, endPoint y: 273, distance: 175.1
click at [940, 273] on div "Ja atsperei piekar ķermeni, kura masa ir 100 g, un to izvirza no līdzsvara stāv…" at bounding box center [803, 268] width 676 height 52
click at [926, 269] on p "Ja atsperei piekar ķermeni, kura masa ir 100 g, un to izvirza no līdzsvara stāv…" at bounding box center [766, 264] width 587 height 29
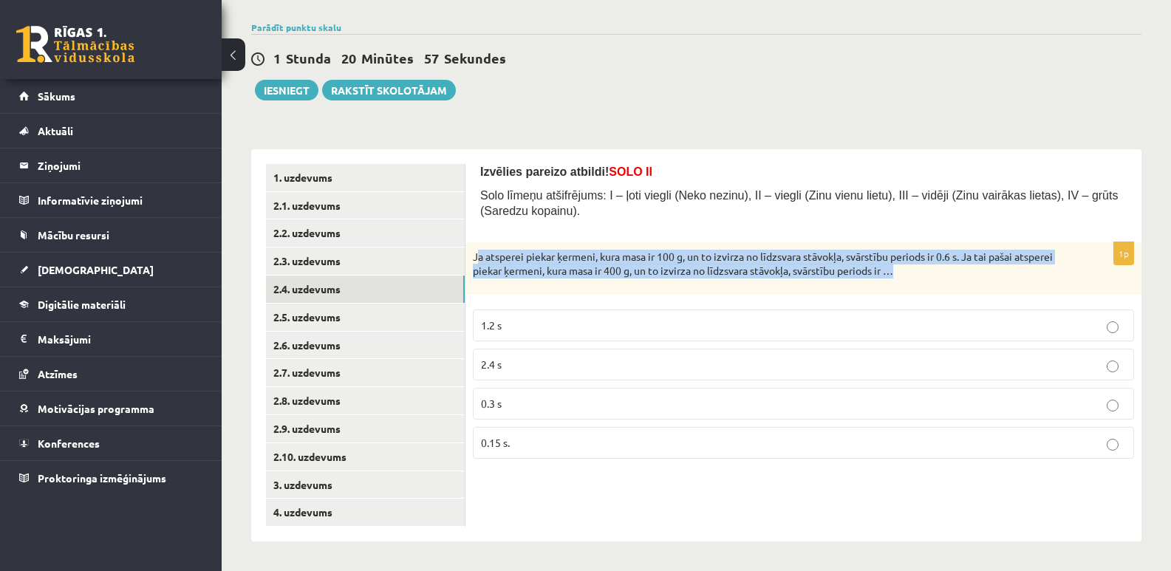
drag, startPoint x: 950, startPoint y: 270, endPoint x: 476, endPoint y: 242, distance: 475.1
click at [476, 242] on div "Ja atsperei piekar ķermeni, kura masa ir 100 g, un to izvirza no līdzsvara stāv…" at bounding box center [803, 268] width 676 height 52
copy p "a atsperei piekar ķermeni, kura masa ir 100 g, un to izvirza no līdzsvara stāvo…"
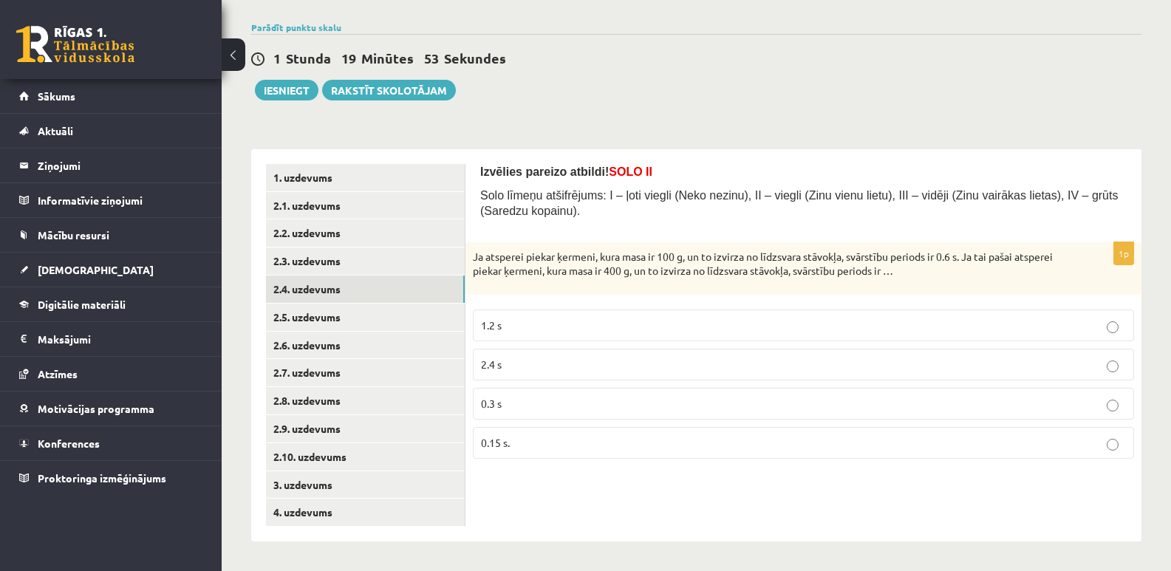
click at [721, 325] on p "1.2 s" at bounding box center [803, 326] width 645 height 16
click at [403, 321] on link "2.5. uzdevums" at bounding box center [365, 317] width 199 height 27
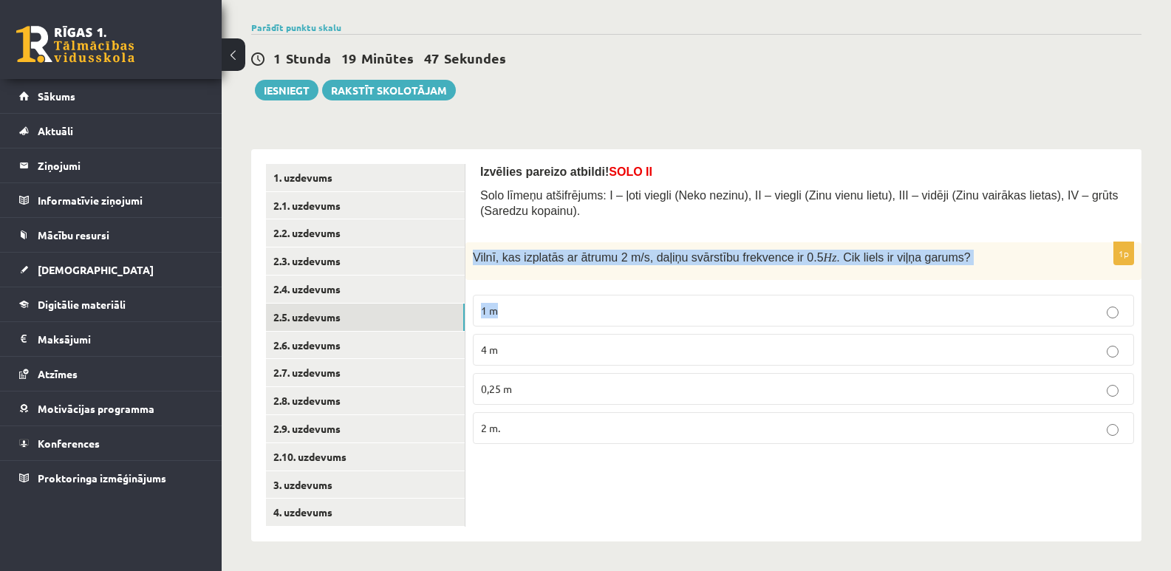
drag, startPoint x: 475, startPoint y: 252, endPoint x: 658, endPoint y: 287, distance: 185.8
click at [658, 287] on div "1p Vilnī, kas izplatās ar ātrumu 2 m/s, daļiņu svārstību frekvence ir 0.5 Hz . …" at bounding box center [803, 349] width 676 height 214
click at [658, 275] on div "Vilnī, kas izplatās ar ātrumu 2 m/s, daļiņu svārstību frekvence ir 0.5 Hz . Cik…" at bounding box center [803, 261] width 676 height 38
drag, startPoint x: 995, startPoint y: 245, endPoint x: 471, endPoint y: 248, distance: 524.6
click at [471, 248] on div "Vilnī, kas izplatās ar ātrumu 2 m/s, daļiņu svārstību frekvence ir 0.5 Hz . Cik…" at bounding box center [803, 261] width 676 height 38
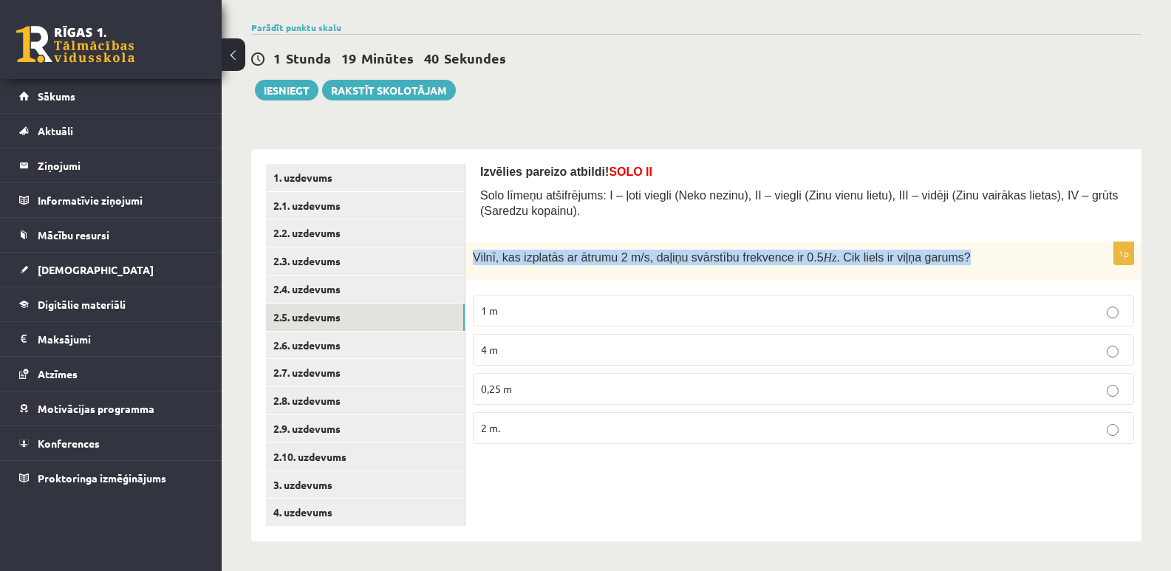
drag, startPoint x: 531, startPoint y: 265, endPoint x: 553, endPoint y: 271, distance: 22.2
click at [553, 271] on div "Vilnī, kas izplatās ar ātrumu 2 m/s, daļiņu svārstību frekvence ir 0.5 Hz . Cik…" at bounding box center [803, 261] width 676 height 38
drag, startPoint x: 474, startPoint y: 250, endPoint x: 938, endPoint y: 256, distance: 464.7
click at [939, 259] on p "Vilnī, kas izplatās ar ātrumu 2 m/s, daļiņu svārstību frekvence ir 0.5 Hz . Cik…" at bounding box center [766, 258] width 587 height 16
copy span "Vilnī, kas izplatās ar ātrumu 2 m/s, daļiņu svārstību frekvence ir 0.5 Hz . Cik…"
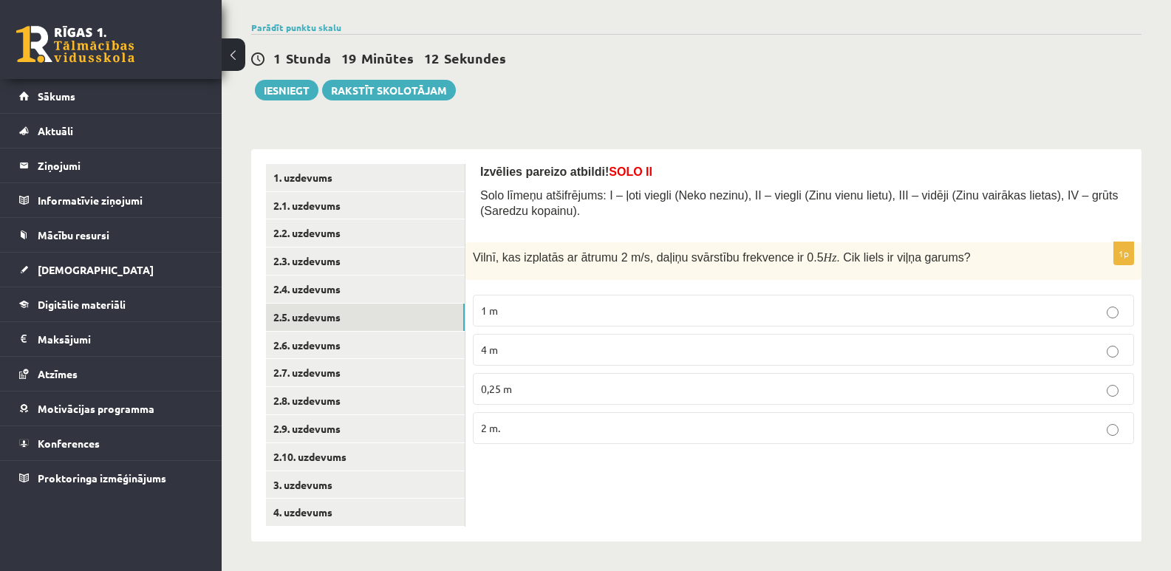
click at [599, 352] on p "4 m" at bounding box center [803, 350] width 645 height 16
click at [371, 340] on link "2.6. uzdevums" at bounding box center [365, 345] width 199 height 27
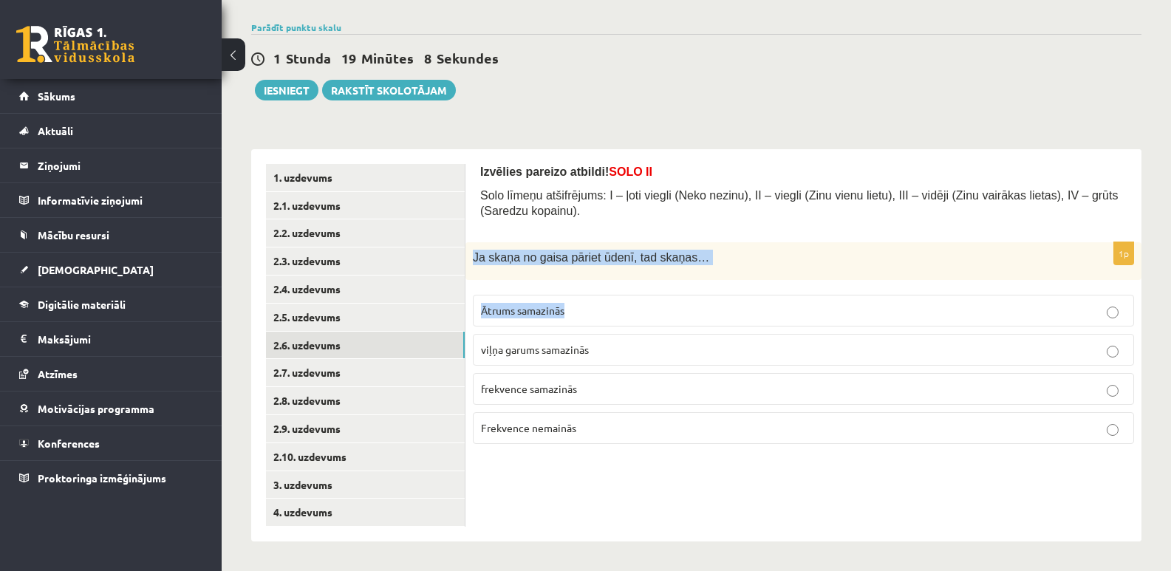
drag, startPoint x: 470, startPoint y: 257, endPoint x: 711, endPoint y: 302, distance: 245.0
click at [711, 302] on div "1p Ja skaņa no gaisa pāriet ūdenī, tad skaņas… Ātrums samazinās viļņa garums sa…" at bounding box center [803, 349] width 676 height 214
click at [705, 267] on div "Ja skaņa no gaisa pāriet ūdenī, tad skaņas…" at bounding box center [803, 261] width 676 height 38
click at [732, 256] on p "Ja skaņa no gaisa pāriet ūdenī, tad skaņas…" at bounding box center [766, 258] width 587 height 16
click at [696, 248] on div "Ja skaņa no gaisa pāriet ūdenī, tad skaņas…" at bounding box center [803, 261] width 676 height 38
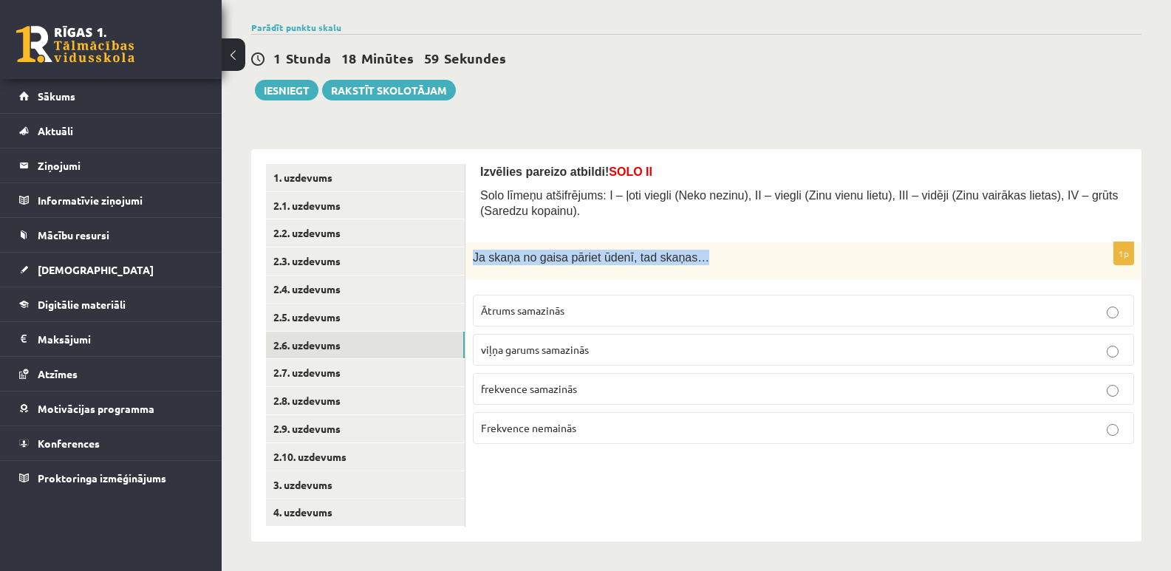
drag, startPoint x: 470, startPoint y: 260, endPoint x: 683, endPoint y: 259, distance: 212.8
click at [683, 259] on div "Ja skaņa no gaisa pāriet ūdenī, tad skaņas…" at bounding box center [803, 261] width 676 height 38
copy span "Ja skaņa no gaisa pāriet ūdenī, tad skaņas…"
click at [634, 426] on p "Frekvence nemainās" at bounding box center [803, 428] width 645 height 16
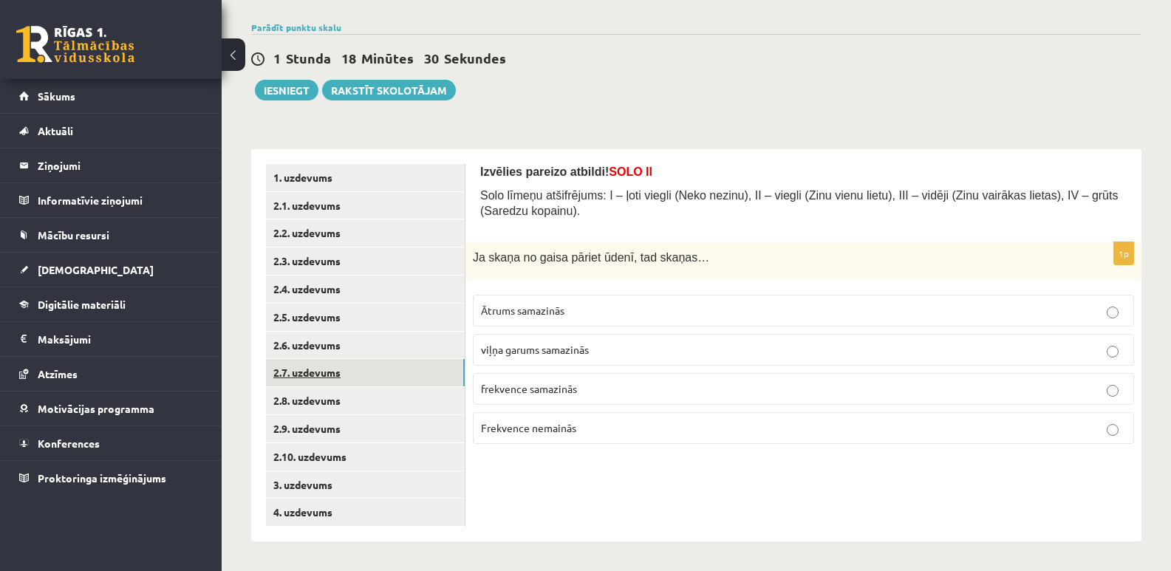
click at [294, 368] on link "2.7. uzdevums" at bounding box center [365, 372] width 199 height 27
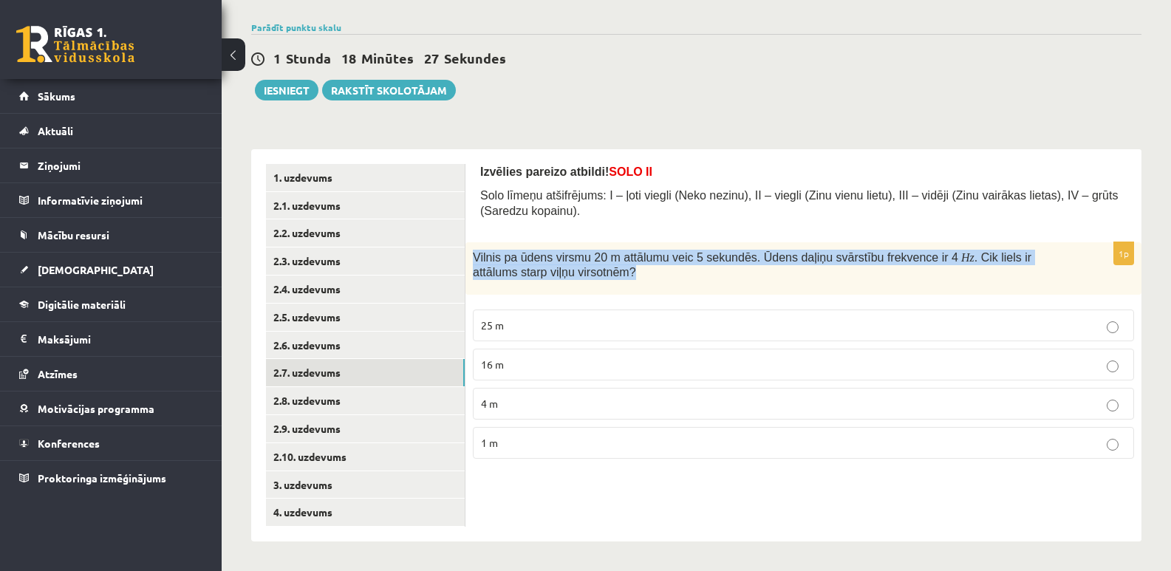
drag, startPoint x: 473, startPoint y: 252, endPoint x: 551, endPoint y: 267, distance: 79.8
click at [551, 267] on span "Vilnis pa ūdens virsmu 20 m attālumu veic 5 sekundēs. Ūdens daļiņu svārstību fr…" at bounding box center [752, 265] width 559 height 27
click at [552, 267] on span ". Cik liels ir attālums starp viļņu virsotnēm?" at bounding box center [752, 265] width 559 height 28
drag, startPoint x: 553, startPoint y: 271, endPoint x: 474, endPoint y: 249, distance: 81.4
click at [474, 250] on p "Vilnis pa ūdens virsmu 20 m attālumu veic 5 sekundēs. Ūdens daļiņu svārstību fr…" at bounding box center [766, 265] width 587 height 30
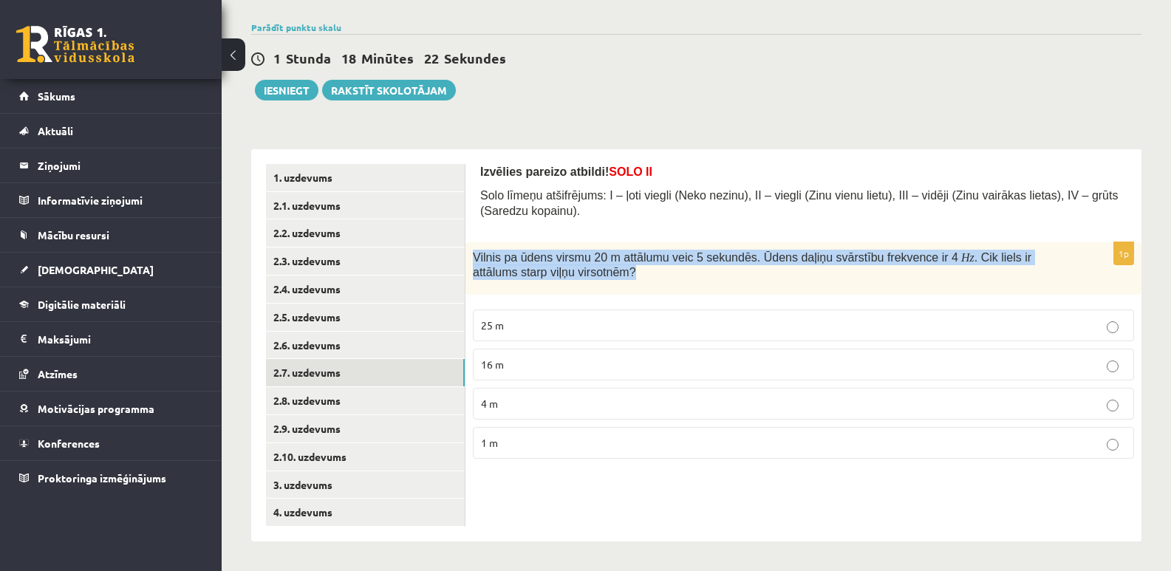
copy span "Vilnis pa ūdens virsmu 20 m attālumu veic 5 sekundēs. Ūdens daļiņu svārstību fr…"
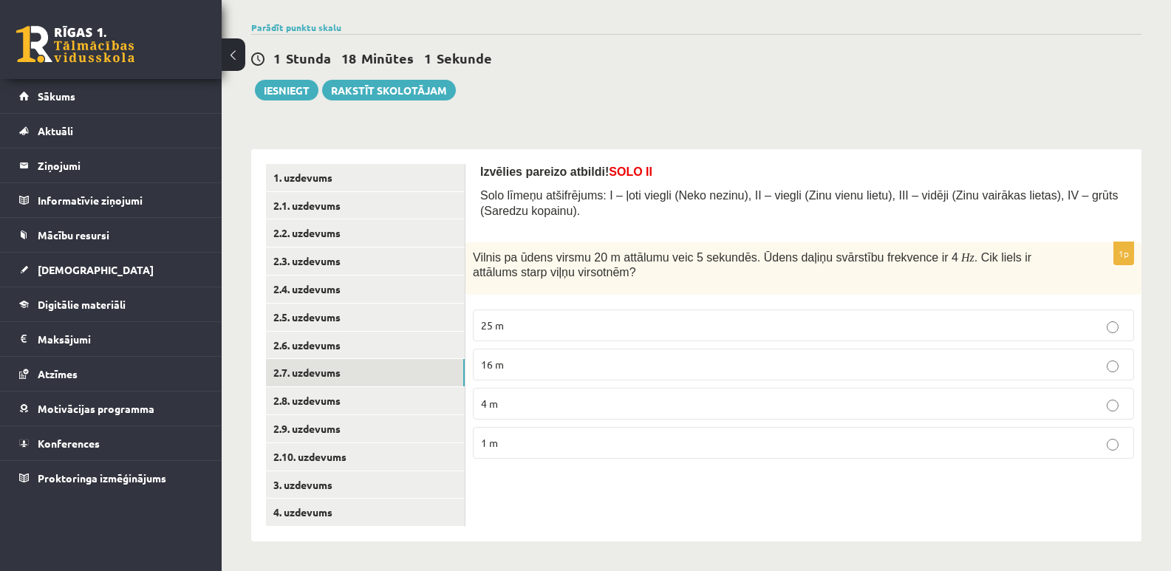
click at [559, 446] on p "1 m" at bounding box center [803, 443] width 645 height 16
click at [304, 395] on link "2.8. uzdevums" at bounding box center [365, 400] width 199 height 27
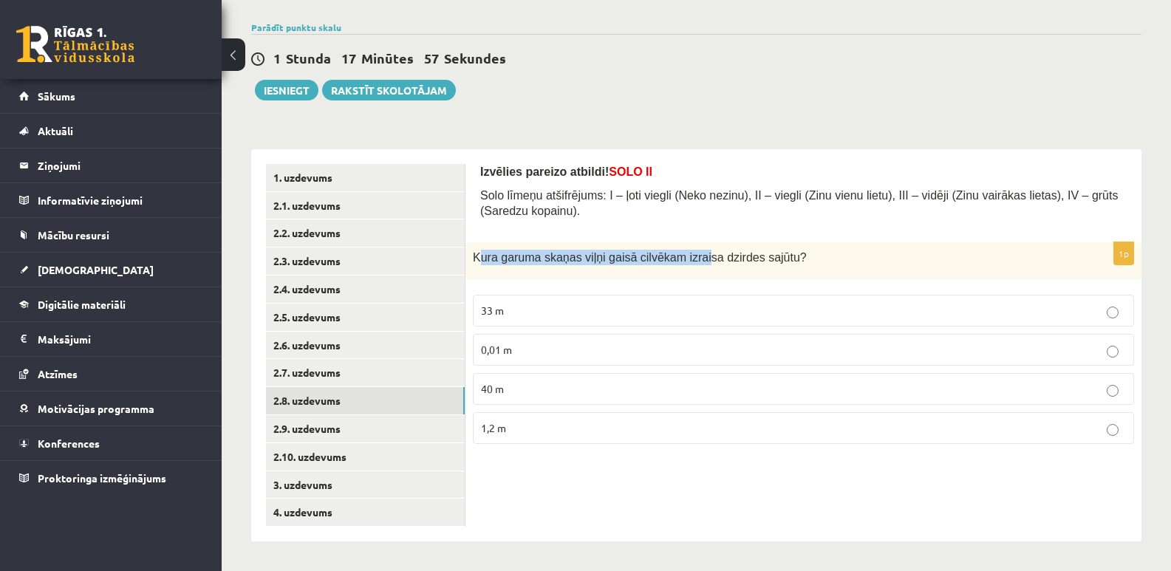
drag, startPoint x: 479, startPoint y: 252, endPoint x: 683, endPoint y: 256, distance: 204.0
click at [683, 256] on span "Kura garuma skaņas viļņi gaisā cilvēkam izraisa dzirdes sajūtu?" at bounding box center [640, 257] width 334 height 13
click at [665, 231] on form "Izvēlies pareizo atbildi! SOLO II Solo līmeņu atšifrējums: I – ļoti viegli (Nek…" at bounding box center [803, 310] width 646 height 292
drag, startPoint x: 475, startPoint y: 245, endPoint x: 815, endPoint y: 248, distance: 339.9
click at [815, 248] on div "Kura garuma skaņas viļņi gaisā cilvēkam izraisa dzirdes sajūtu?" at bounding box center [803, 261] width 676 height 38
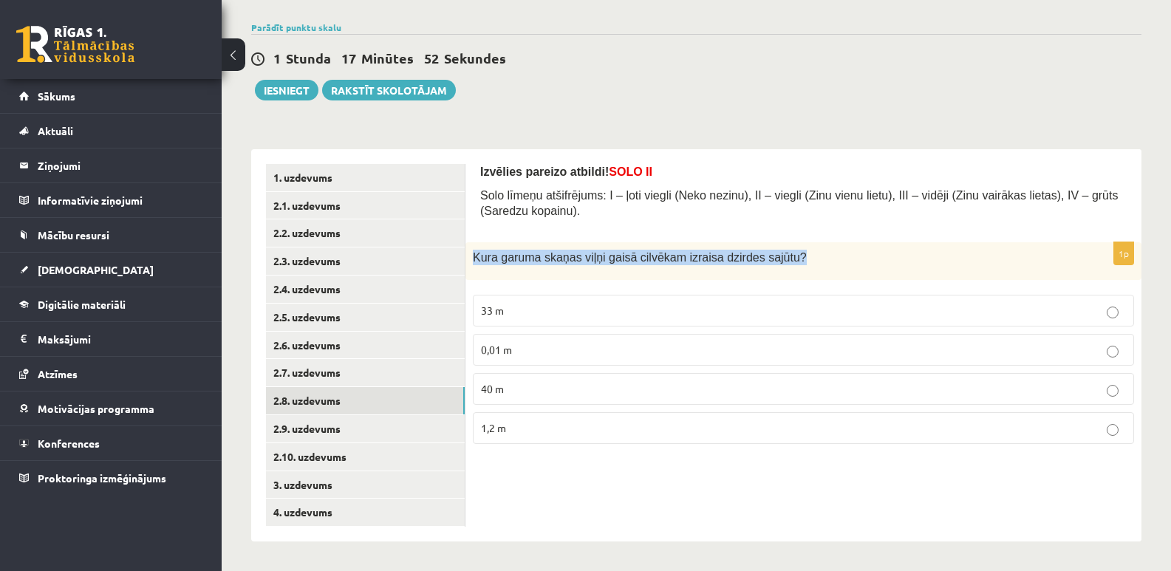
click at [814, 254] on p "Kura garuma skaņas viļņi gaisā cilvēkam izraisa dzirdes sajūtu?" at bounding box center [766, 258] width 587 height 16
drag, startPoint x: 791, startPoint y: 250, endPoint x: 476, endPoint y: 253, distance: 314.7
click at [476, 253] on p "Kura garuma skaņas viļņi gaisā cilvēkam izraisa dzirdes sajūtu?" at bounding box center [766, 258] width 587 height 16
copy span "Kura garuma skaņas viļņi gaisā cilvēkam izraisa dzirdes sajūtu?"
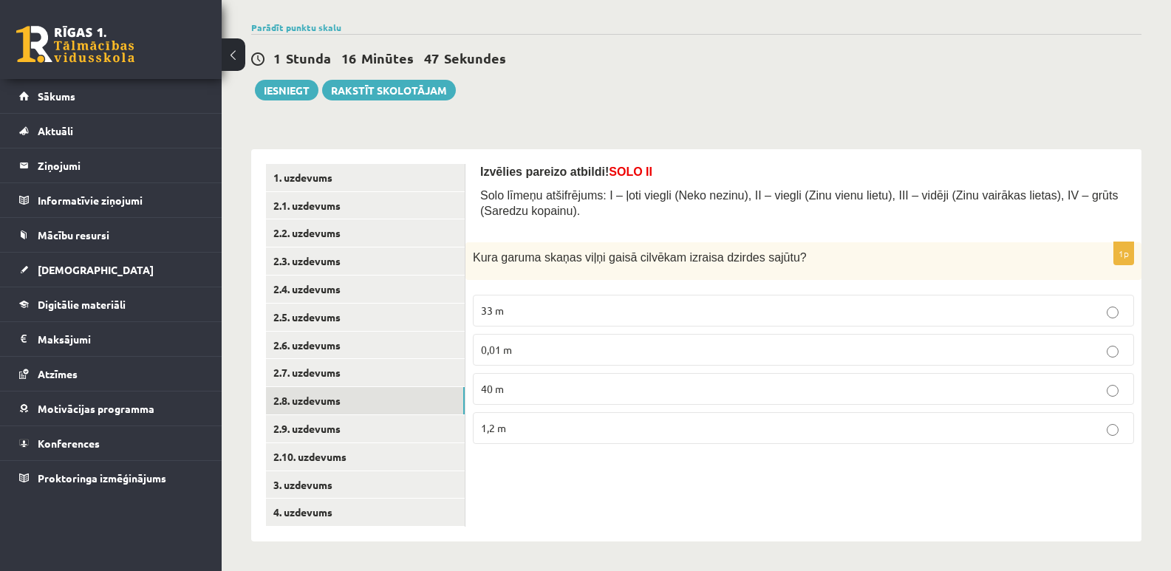
click at [491, 429] on span "1,2 m" at bounding box center [493, 427] width 25 height 13
click at [301, 435] on link "2.9. uzdevums" at bounding box center [365, 428] width 199 height 27
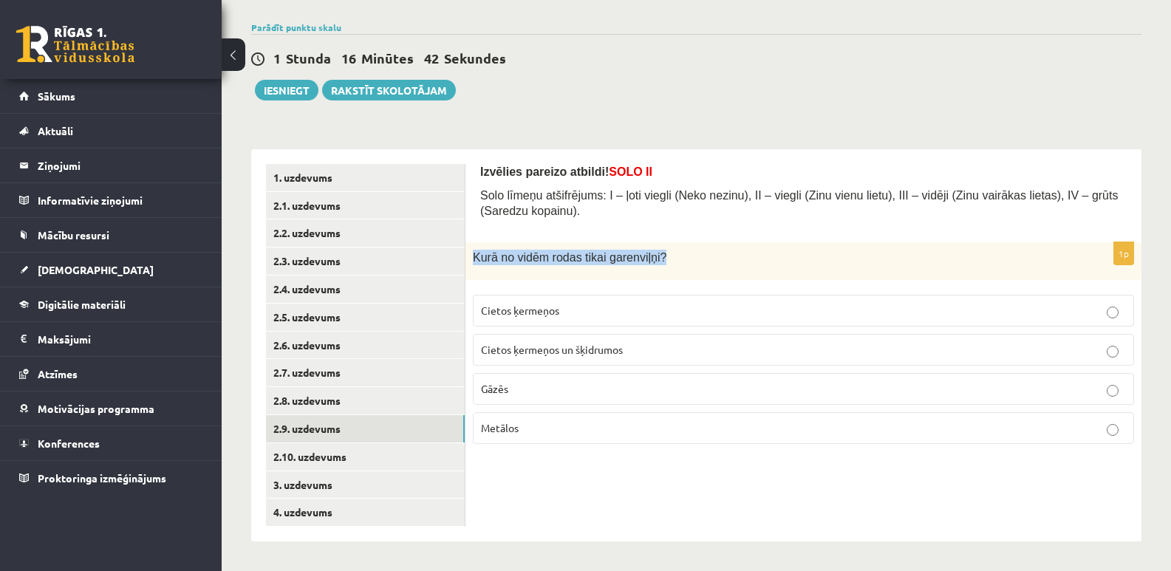
drag, startPoint x: 473, startPoint y: 250, endPoint x: 726, endPoint y: 251, distance: 253.4
click at [726, 251] on p "Kurā no vidēm rodas tikai garenviļņi?" at bounding box center [766, 258] width 587 height 16
click at [726, 253] on p "Kurā no vidēm rodas tikai garenviļņi?" at bounding box center [766, 258] width 587 height 16
drag, startPoint x: 647, startPoint y: 256, endPoint x: 476, endPoint y: 254, distance: 171.4
click at [476, 254] on span "Kurā no vidēm rodas tikai garenviļņi?" at bounding box center [570, 257] width 194 height 13
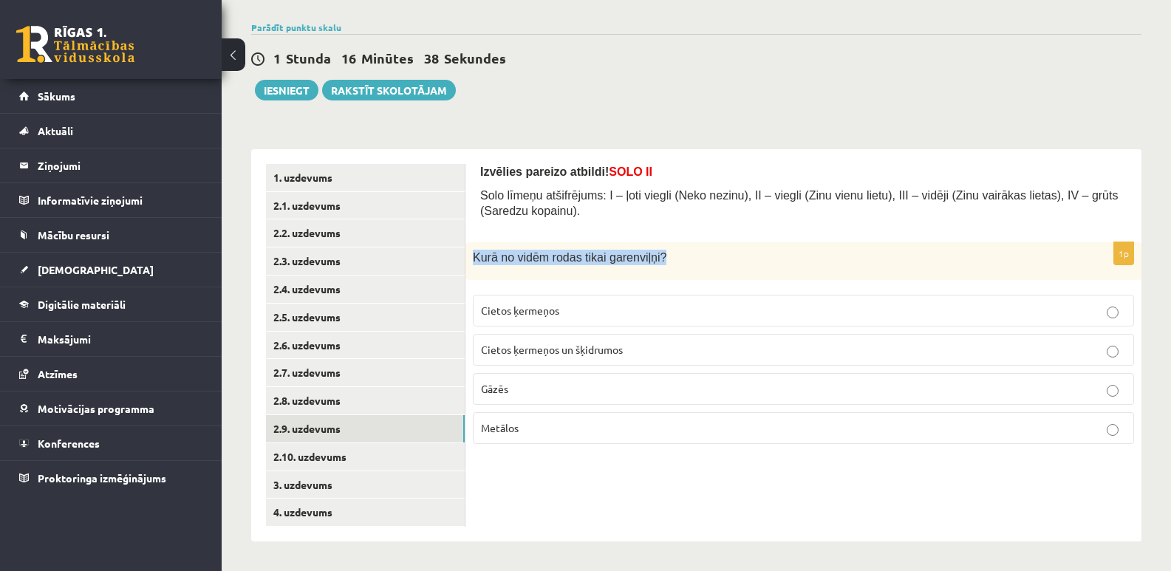
click at [488, 265] on div "Kurā no vidēm rodas tikai garenviļņi?" at bounding box center [803, 261] width 676 height 38
drag, startPoint x: 471, startPoint y: 255, endPoint x: 769, endPoint y: 254, distance: 297.7
drag, startPoint x: 769, startPoint y: 254, endPoint x: 696, endPoint y: 255, distance: 73.1
click at [696, 255] on p "Kurā no vidēm rodas tikai garenviļņi?" at bounding box center [766, 258] width 587 height 16
drag, startPoint x: 683, startPoint y: 251, endPoint x: 474, endPoint y: 257, distance: 209.2
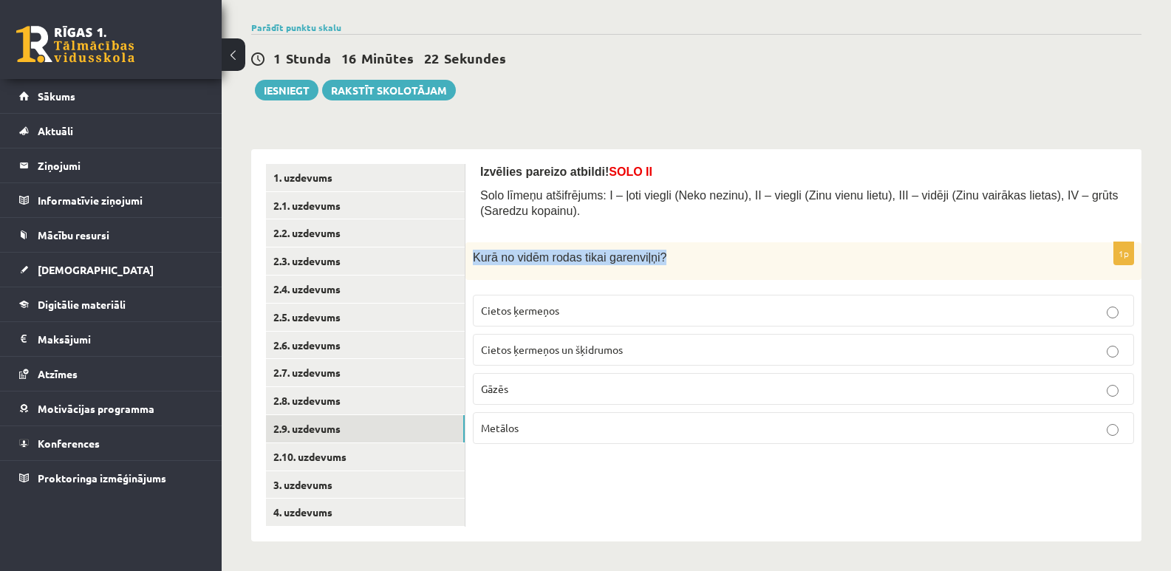
click at [474, 257] on p "Kurā no vidēm rodas tikai garenviļņi?" at bounding box center [766, 258] width 587 height 16
copy span "Kurā no vidēm rodas tikai garenviļņi?"
click at [590, 348] on span "Cietos ķermeņos un šķidrumos" at bounding box center [552, 349] width 142 height 13
click at [290, 461] on link "2.10. uzdevums" at bounding box center [365, 456] width 199 height 27
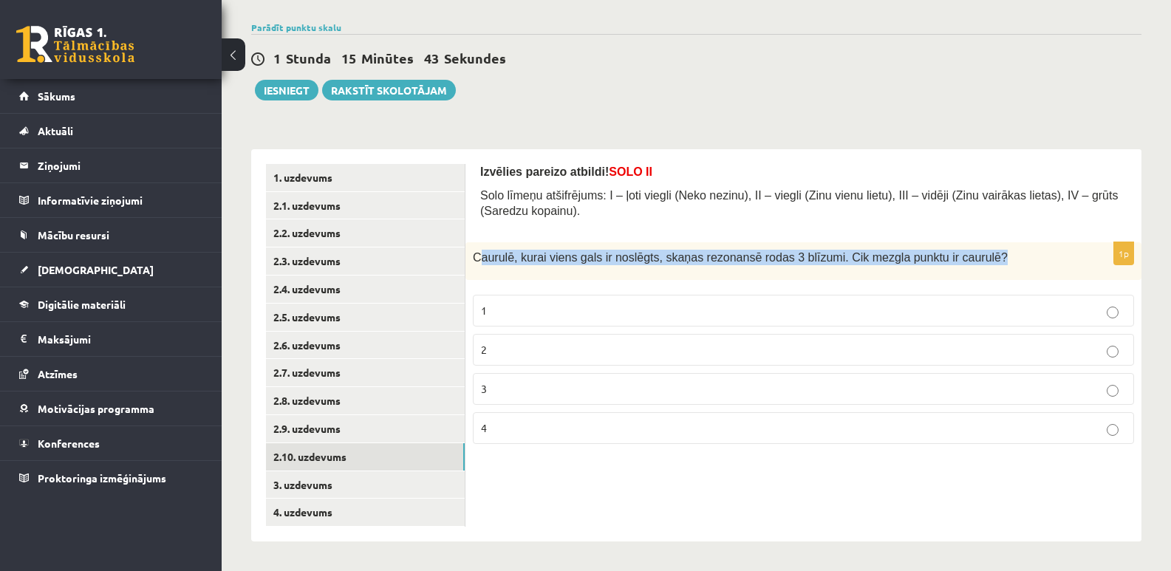
drag, startPoint x: 482, startPoint y: 256, endPoint x: 955, endPoint y: 250, distance: 473.6
click at [955, 250] on p "Caurulē, kurai viens gals ir noslēgts, skaņas rezonansē rodas 3 blīzumi. Cik me…" at bounding box center [766, 258] width 587 height 16
click at [960, 261] on p "Caurulē, kurai viens gals ir noslēgts, skaņas rezonansē rodas 3 blīzumi. Cik me…" at bounding box center [766, 258] width 587 height 16
drag, startPoint x: 473, startPoint y: 252, endPoint x: 1004, endPoint y: 265, distance: 531.4
click at [1004, 265] on div "Caurulē, kurai viens gals ir noslēgts, skaņas rezonansē rodas 3 blīzumi. Cik me…" at bounding box center [803, 261] width 676 height 38
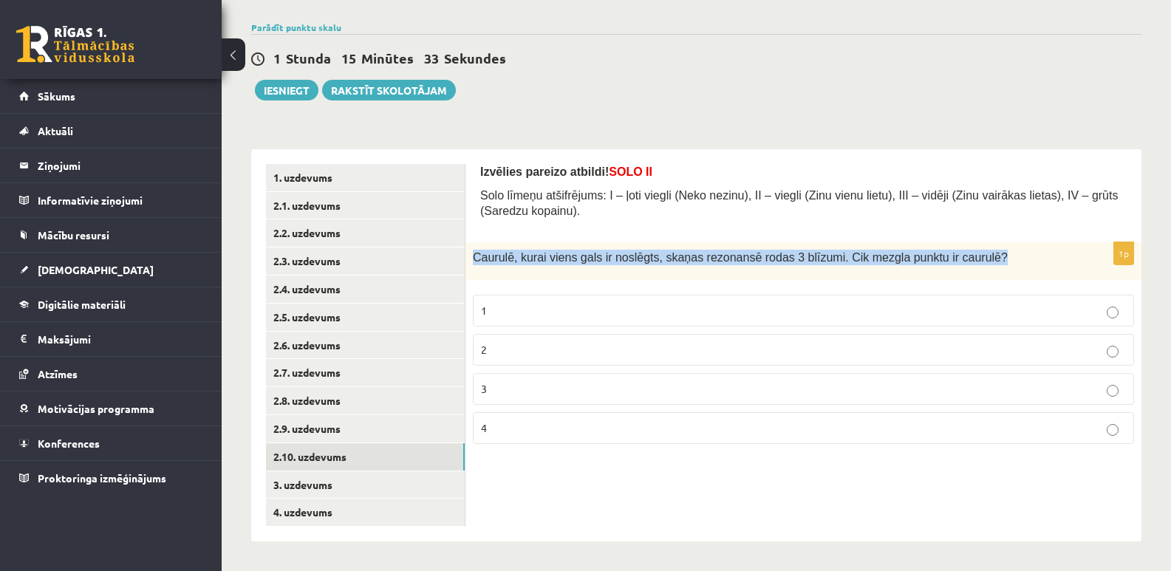
drag, startPoint x: 999, startPoint y: 255, endPoint x: 672, endPoint y: 261, distance: 327.3
click at [672, 261] on span "Caurulē, kurai viens gals ir noslēgts, skaņas rezonansē rodas 3 blīzumi. Cik me…" at bounding box center [740, 257] width 535 height 13
drag, startPoint x: 948, startPoint y: 249, endPoint x: 471, endPoint y: 267, distance: 477.6
click at [471, 267] on div "Caurulē, kurai viens gals ir noslēgts, skaņas rezonansē rodas 3 blīzumi. Cik me…" at bounding box center [803, 261] width 676 height 38
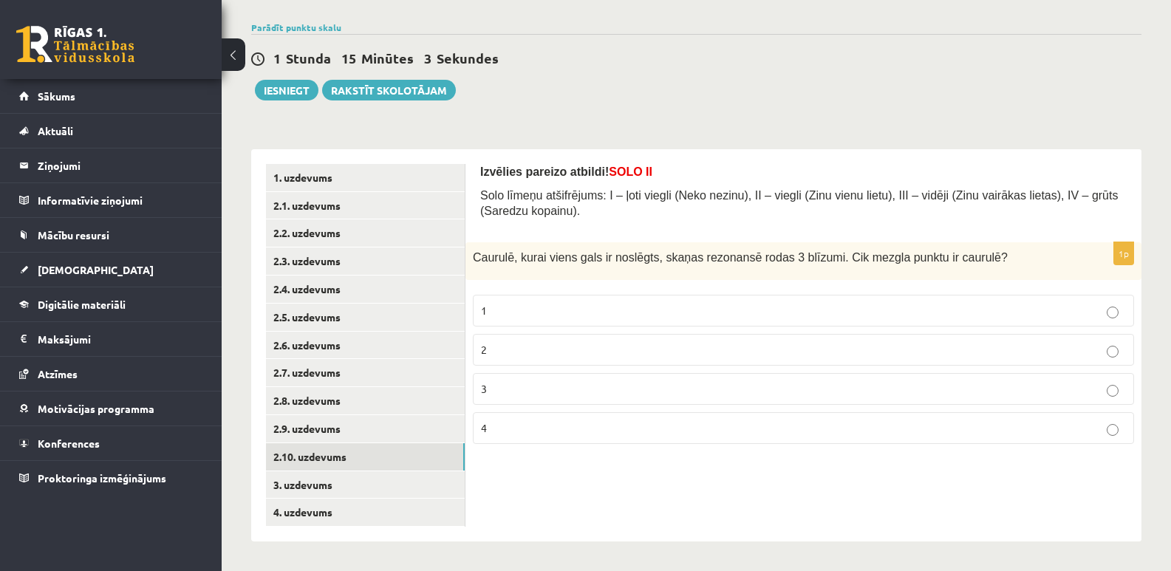
click at [522, 377] on label "3" at bounding box center [803, 389] width 661 height 32
click at [515, 383] on p "3" at bounding box center [803, 389] width 645 height 16
click at [324, 486] on link "3. uzdevums" at bounding box center [365, 484] width 199 height 27
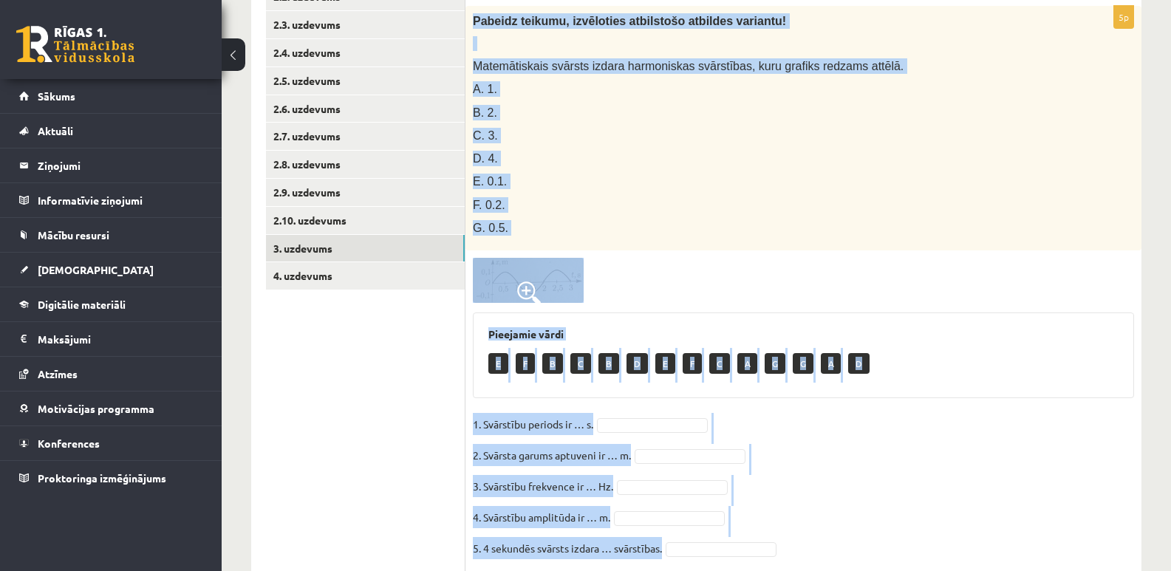
scroll to position [387, 0]
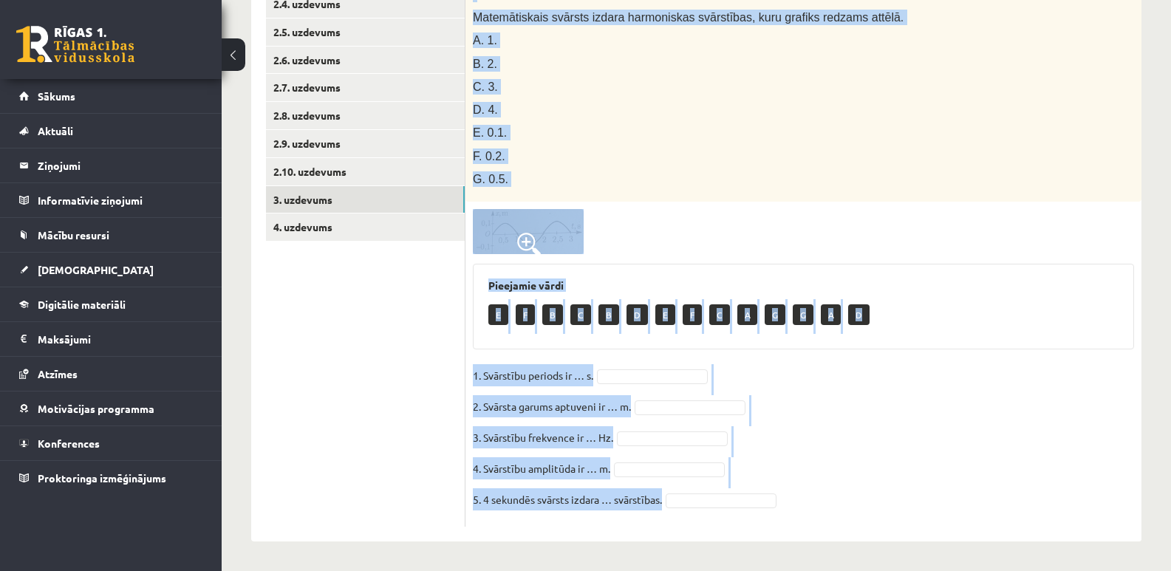
drag, startPoint x: 473, startPoint y: 59, endPoint x: 752, endPoint y: 501, distance: 522.7
click at [752, 501] on div "5p Pabeidz teikumu, izvēloties atbilstošo atbildes variantu! Matemātiskais svār…" at bounding box center [803, 242] width 676 height 570
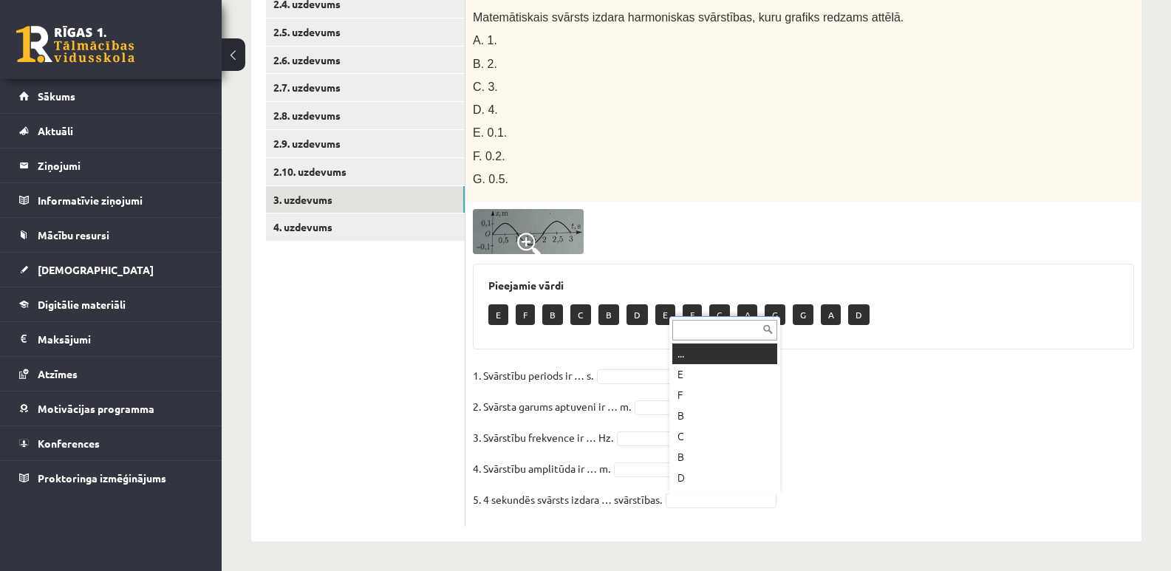
drag, startPoint x: 752, startPoint y: 501, endPoint x: 884, endPoint y: 521, distance: 133.0
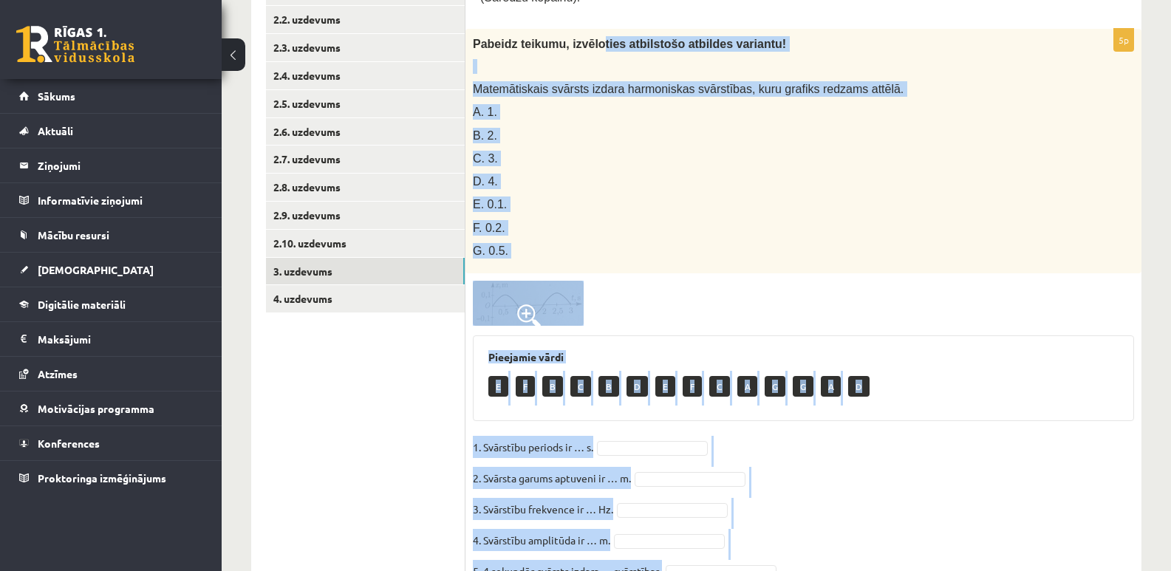
scroll to position [307, 0]
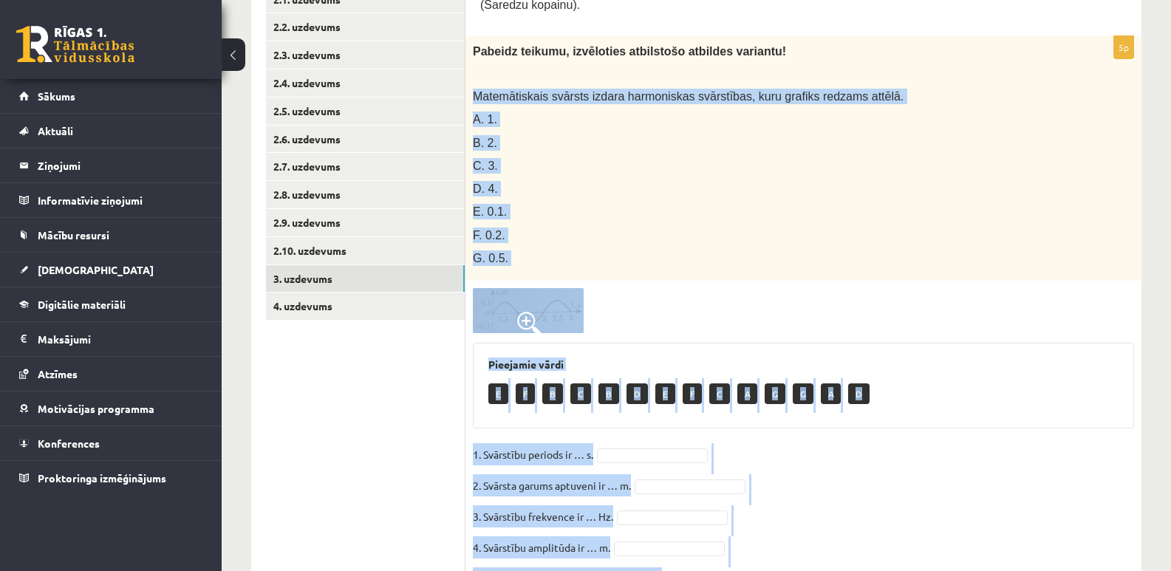
drag, startPoint x: 881, startPoint y: 519, endPoint x: 499, endPoint y: 30, distance: 621.6
click at [499, 30] on form "Pabeidz teikumu, izvēloties atbilstošo atbildes variantu! SOLO III / IV Solo lī…" at bounding box center [803, 282] width 646 height 648
click at [507, 48] on span "Pabeidz teikumu, izvēloties atbilstošo atbildes variantu!" at bounding box center [629, 51] width 313 height 13
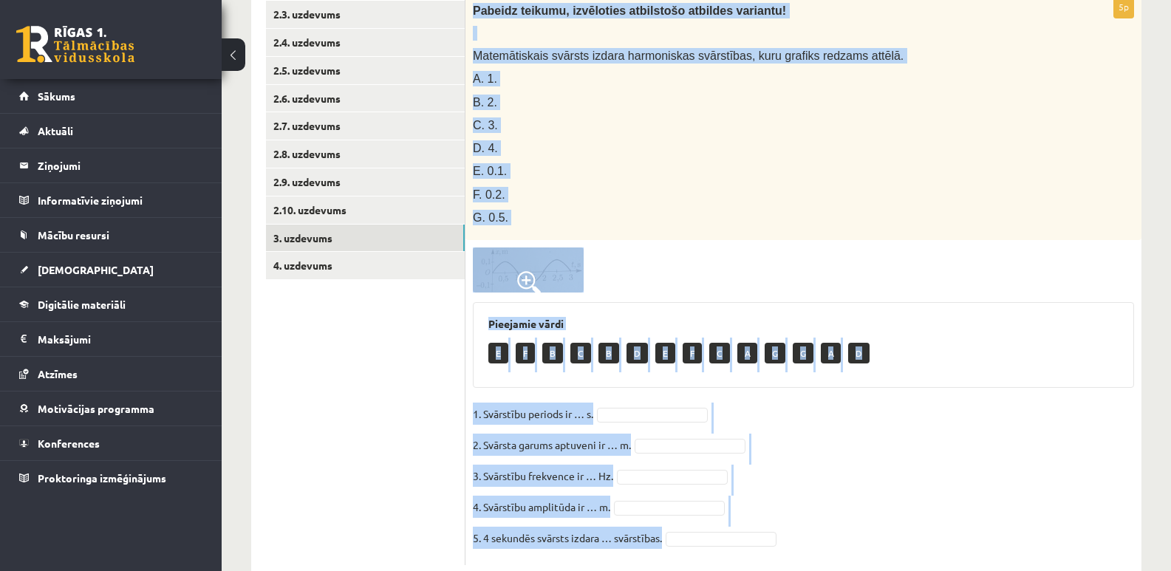
scroll to position [375, 0]
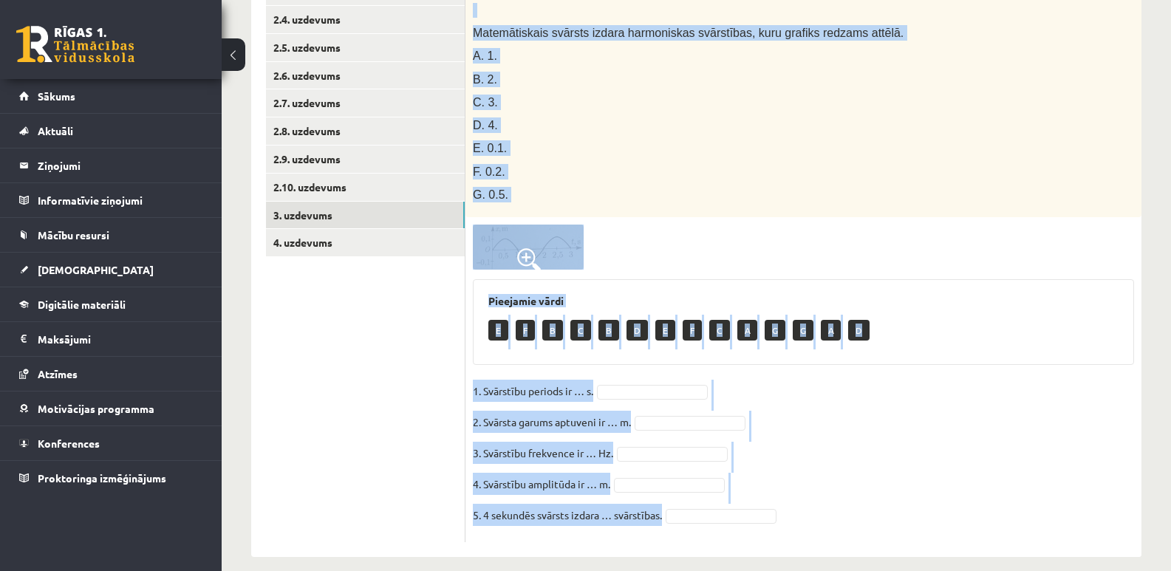
drag, startPoint x: 474, startPoint y: 45, endPoint x: 629, endPoint y: 530, distance: 509.6
click at [576, 543] on div "Pabeidz teikumu, izvēloties atbilstošo atbildes variantu! SOLO III / IV Solo lī…" at bounding box center [803, 218] width 676 height 677
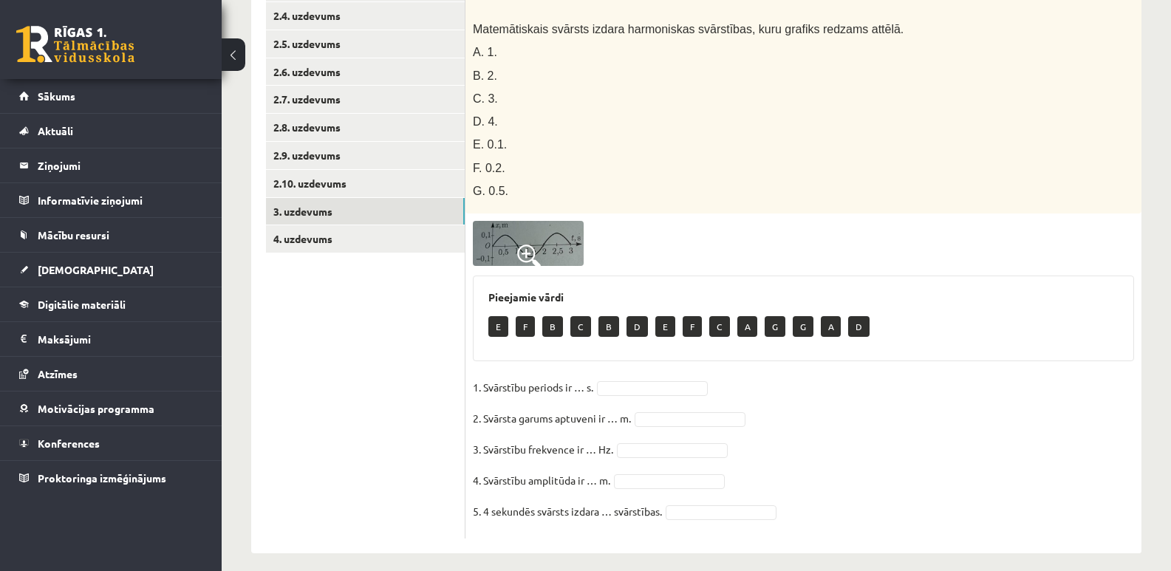
drag, startPoint x: 659, startPoint y: 560, endPoint x: 1072, endPoint y: 462, distance: 424.4
click at [1072, 462] on fieldset "1. Svārstību periods ir … s. 2. Svārsta garums aptuveni ir … m. 3. Svārstību fr…" at bounding box center [803, 453] width 661 height 155
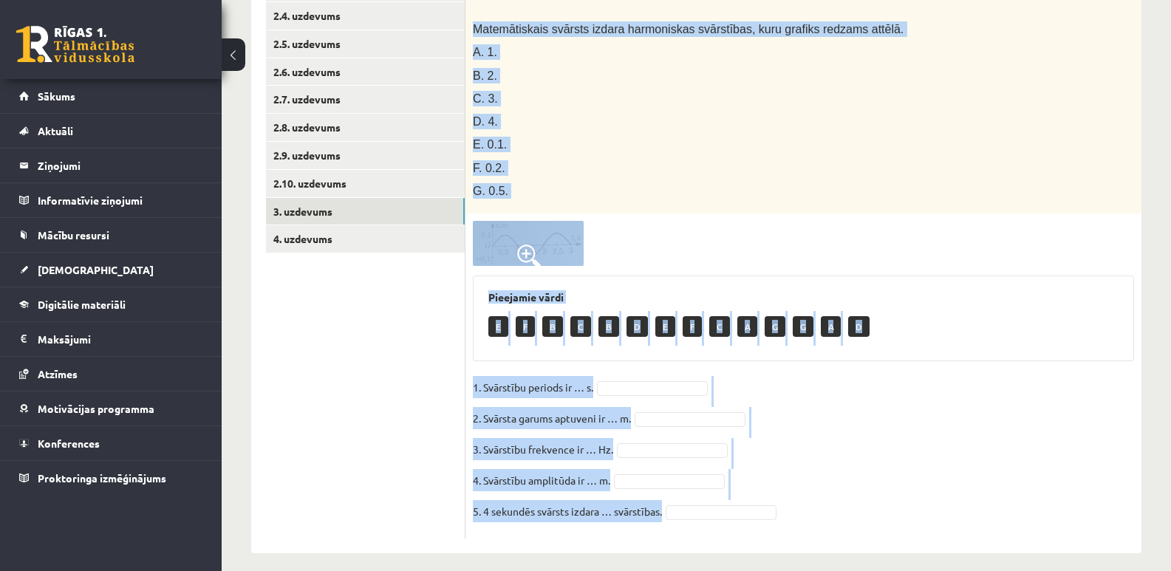
scroll to position [387, 0]
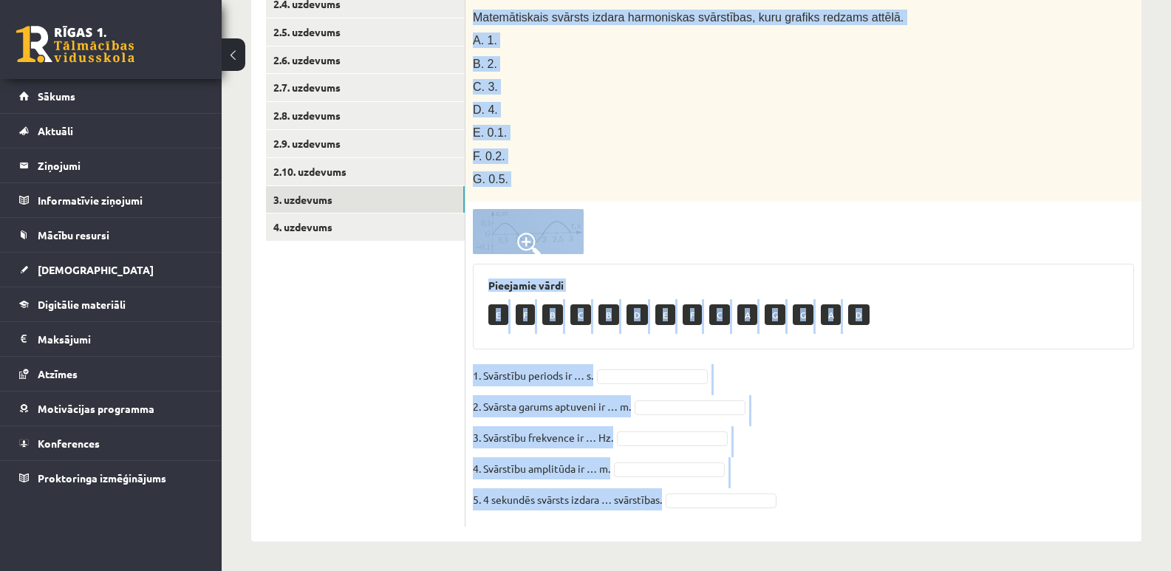
drag, startPoint x: 474, startPoint y: 21, endPoint x: 700, endPoint y: 578, distance: 601.2
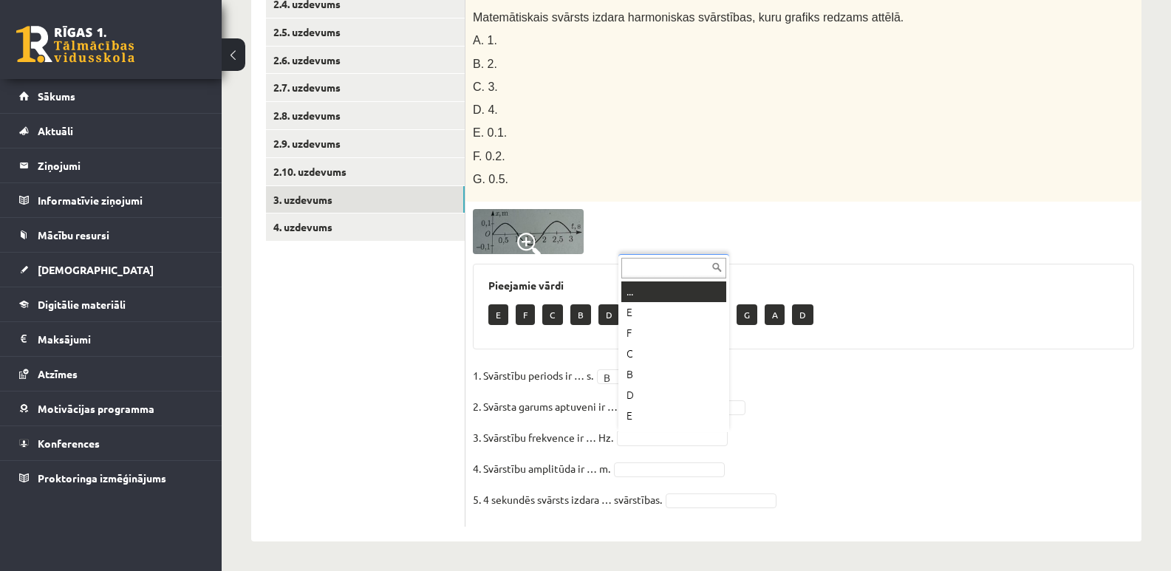
scroll to position [18, 0]
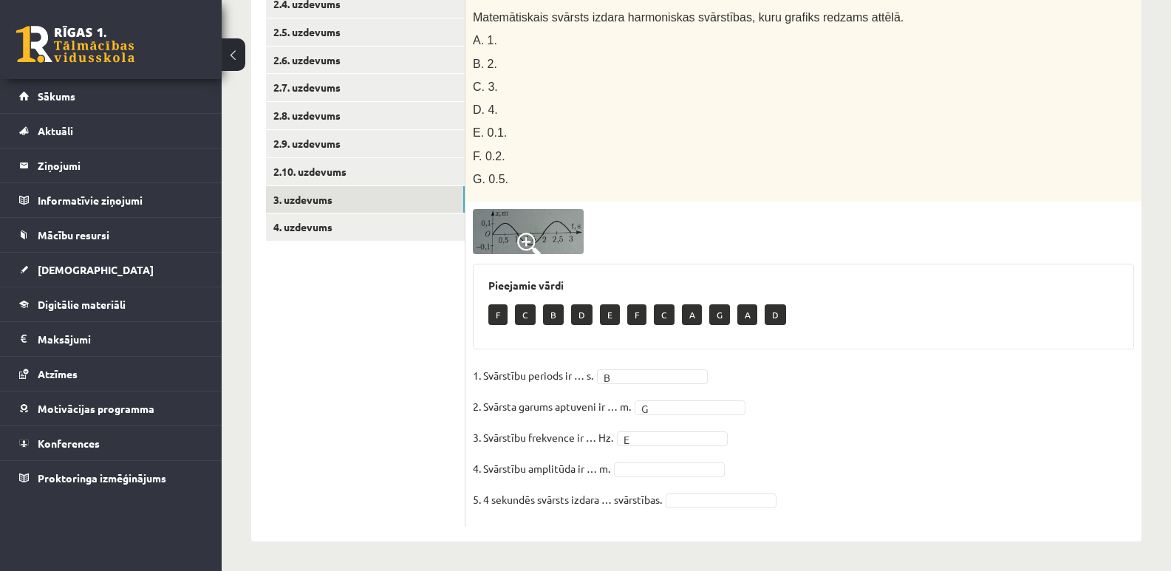
click at [723, 398] on fieldset "1. Svārstību periods ir … s. B * 2. Svārsta garums aptuveni ir … m. G * 3. Svār…" at bounding box center [803, 441] width 661 height 155
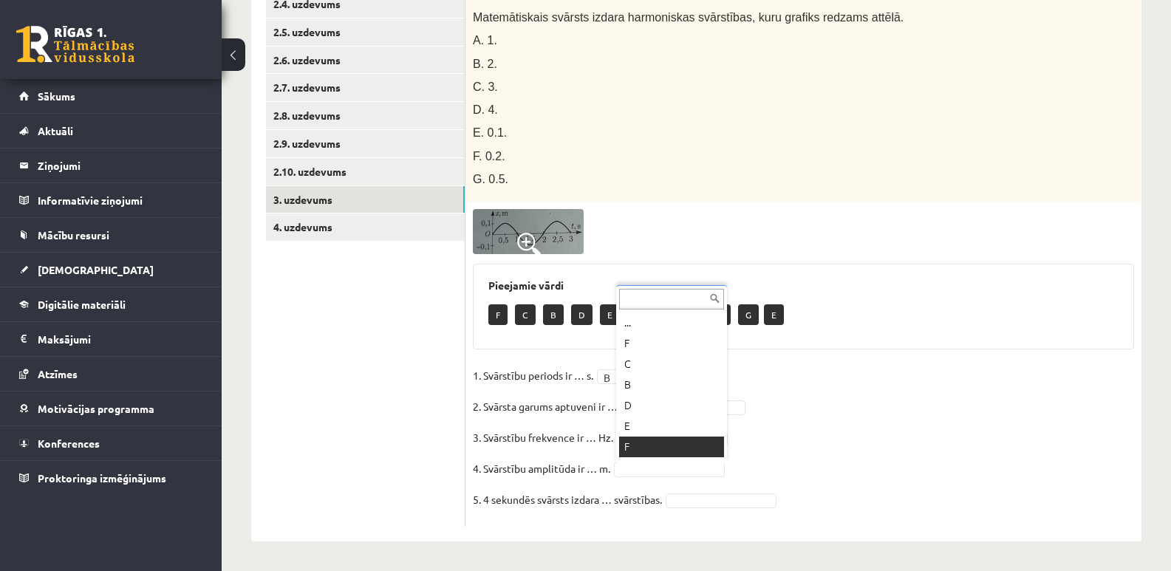
drag, startPoint x: 646, startPoint y: 469, endPoint x: 628, endPoint y: 437, distance: 36.7
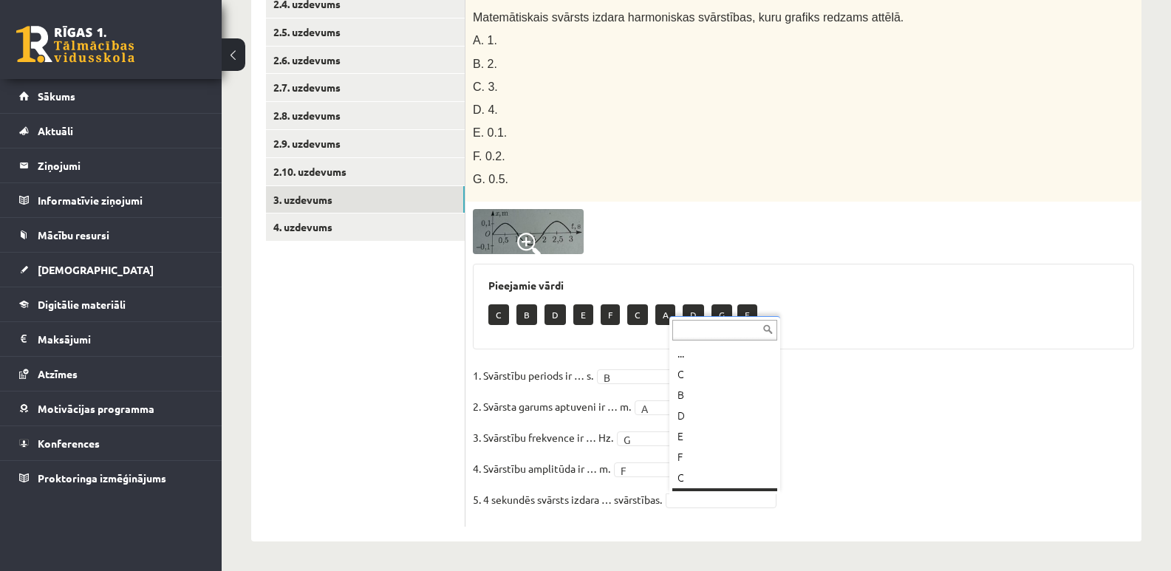
scroll to position [18, 0]
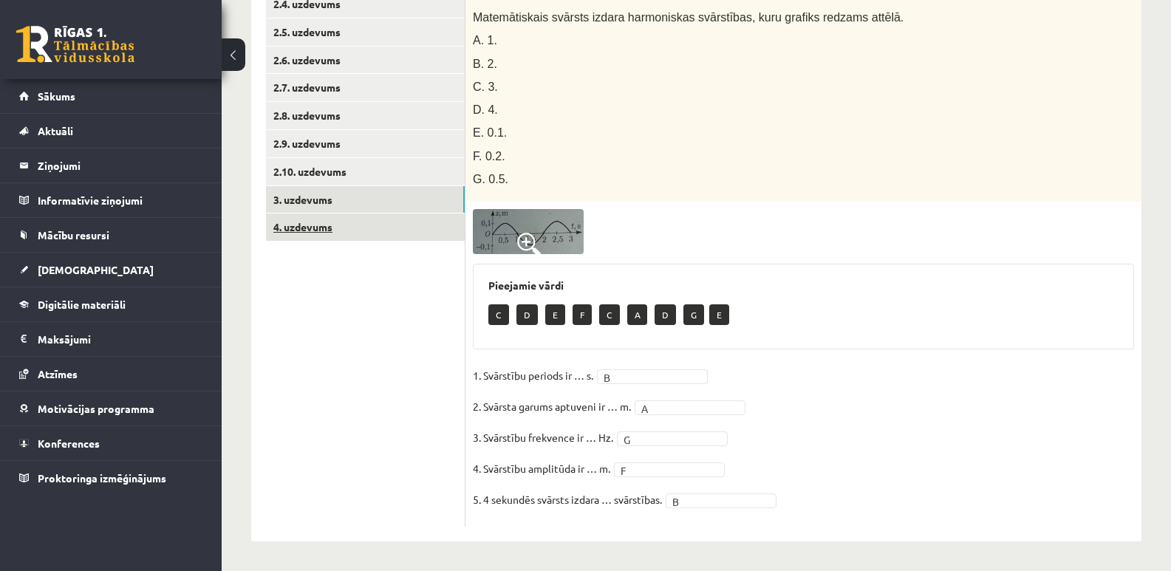
drag, startPoint x: 341, startPoint y: 221, endPoint x: 327, endPoint y: 226, distance: 15.0
drag, startPoint x: 327, startPoint y: 226, endPoint x: 311, endPoint y: 223, distance: 15.8
click at [311, 223] on link "4. uzdevums" at bounding box center [365, 227] width 199 height 27
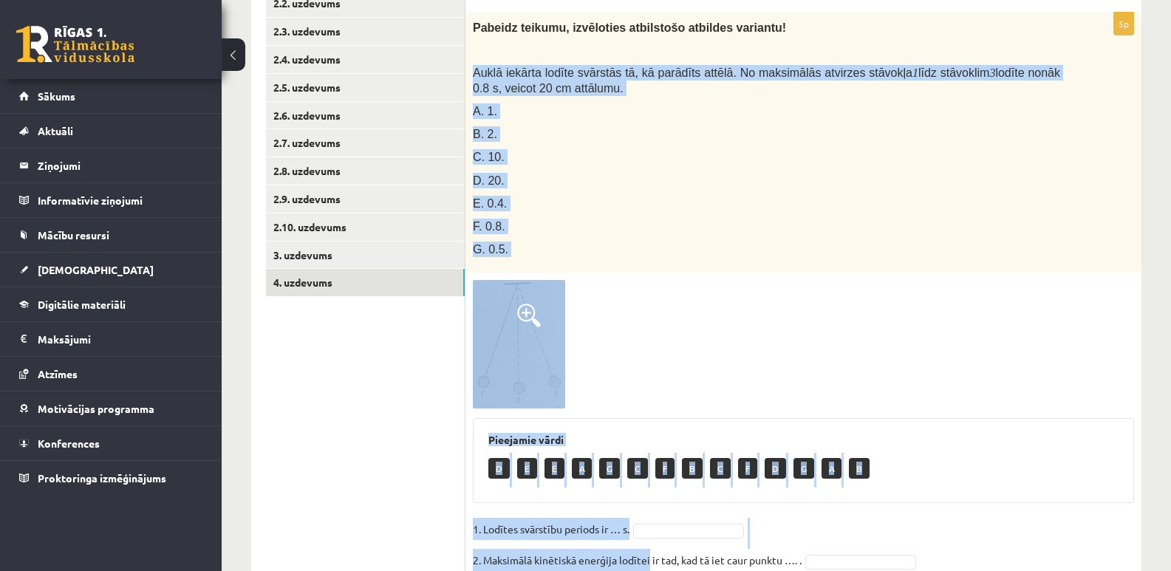
scroll to position [486, 0]
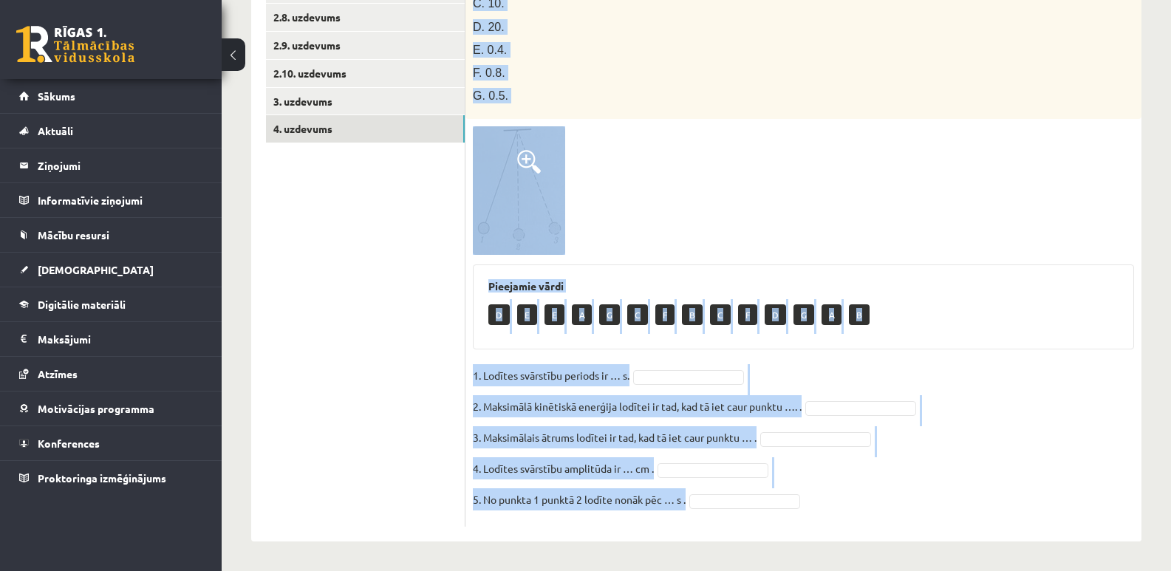
drag, startPoint x: 475, startPoint y: 69, endPoint x: 691, endPoint y: 504, distance: 485.7
click at [691, 504] on div "5p Pabeidz teikumu, izvēloties atbilstošo atbildes variantu! Auklā iekārta lodī…" at bounding box center [803, 193] width 676 height 669
click at [658, 199] on div at bounding box center [803, 190] width 661 height 129
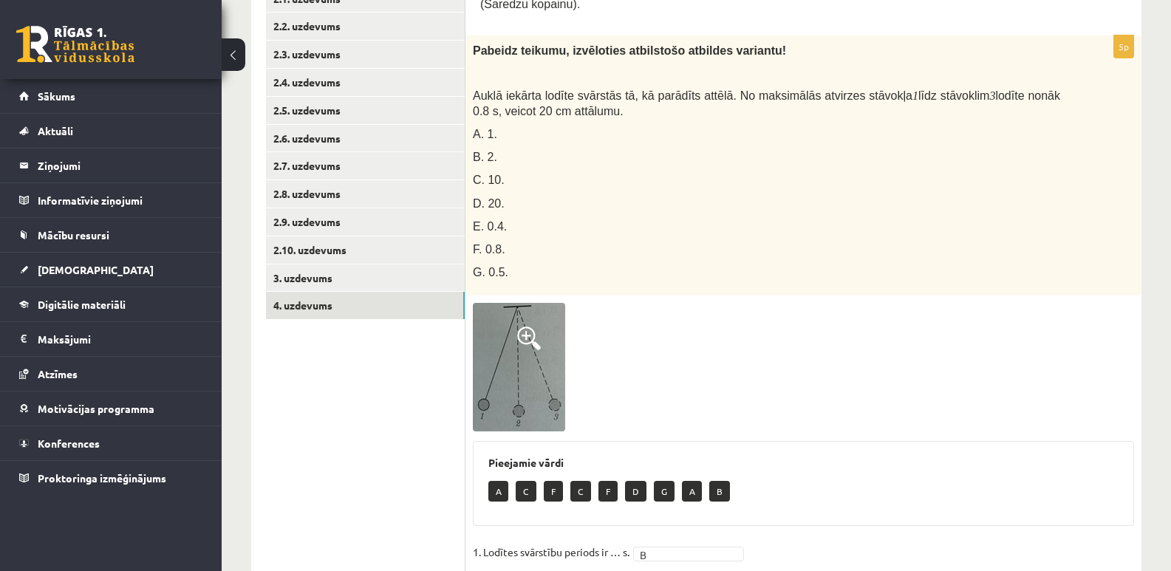
scroll to position [313, 0]
